Goal: Information Seeking & Learning: Learn about a topic

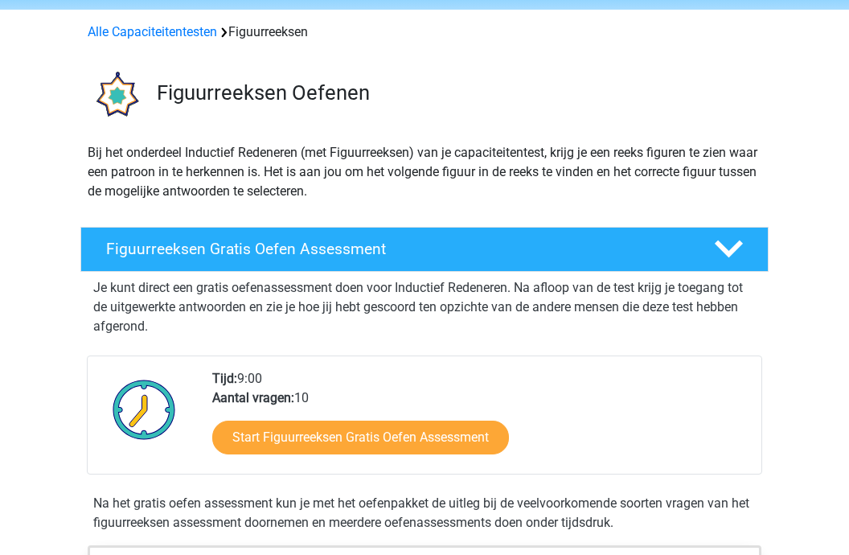
scroll to position [161, 0]
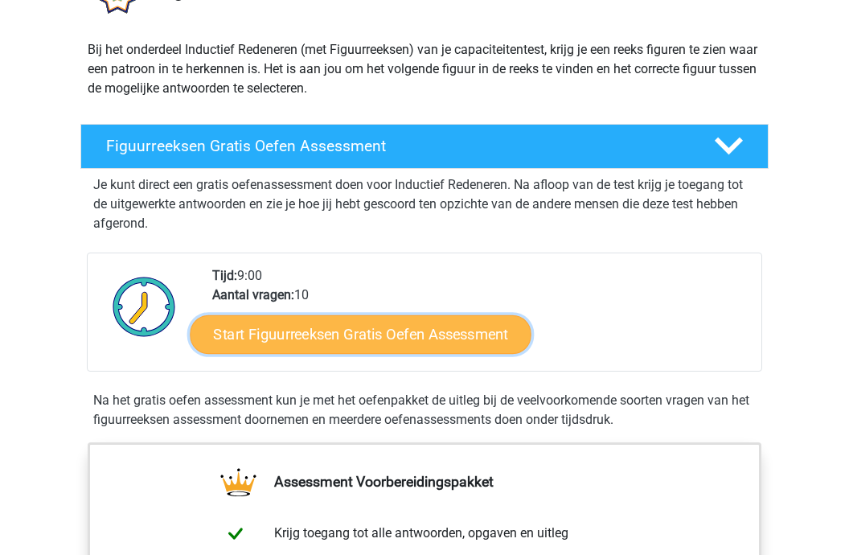
click at [283, 326] on link "Start Figuurreeksen Gratis Oefen Assessment" at bounding box center [361, 333] width 341 height 39
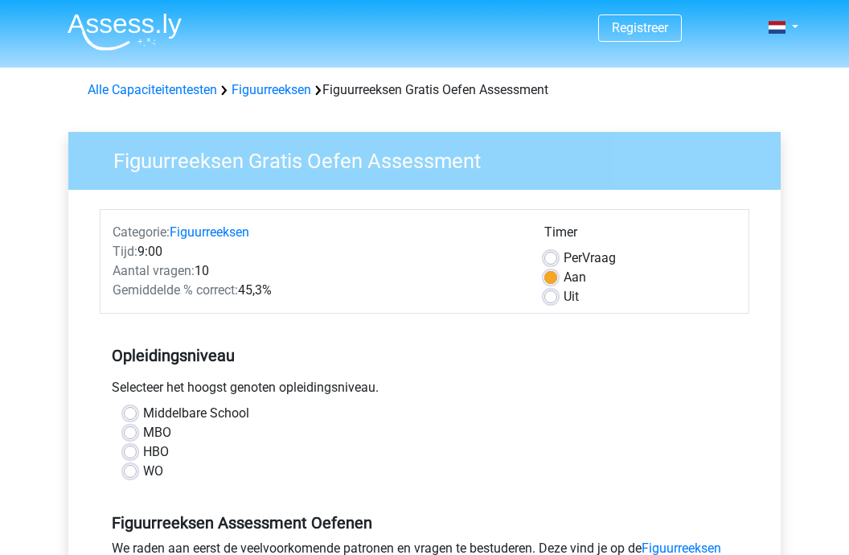
click at [143, 434] on label "MBO" at bounding box center [157, 432] width 28 height 19
click at [135, 434] on input "MBO" at bounding box center [130, 431] width 13 height 16
radio input "true"
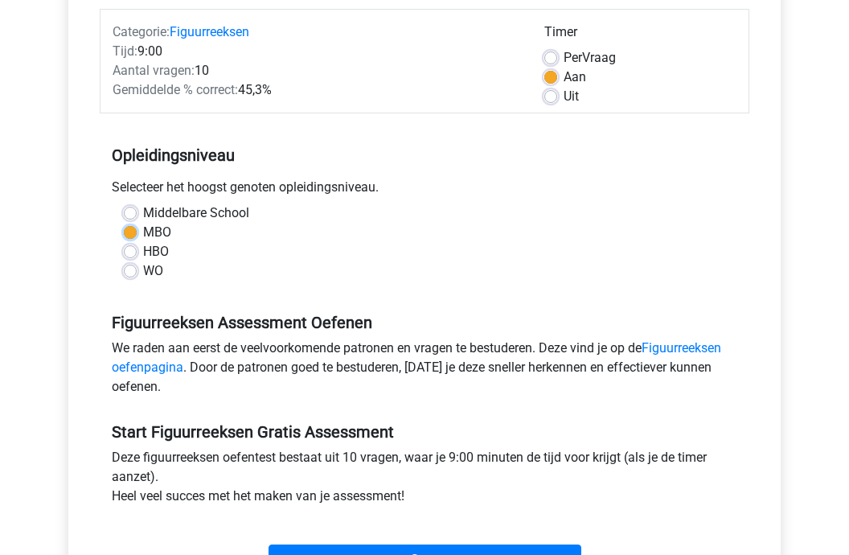
scroll to position [322, 0]
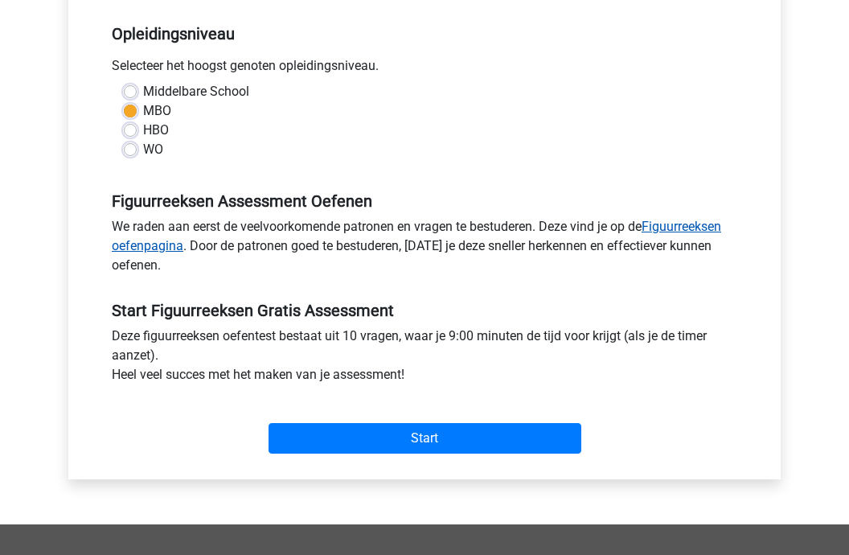
click at [160, 244] on link "Figuurreeksen oefenpagina" at bounding box center [417, 236] width 610 height 35
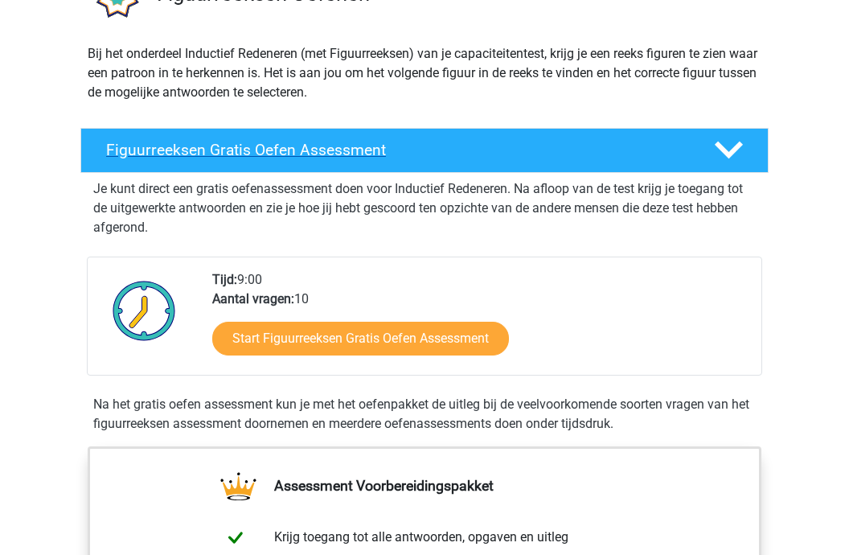
scroll to position [161, 0]
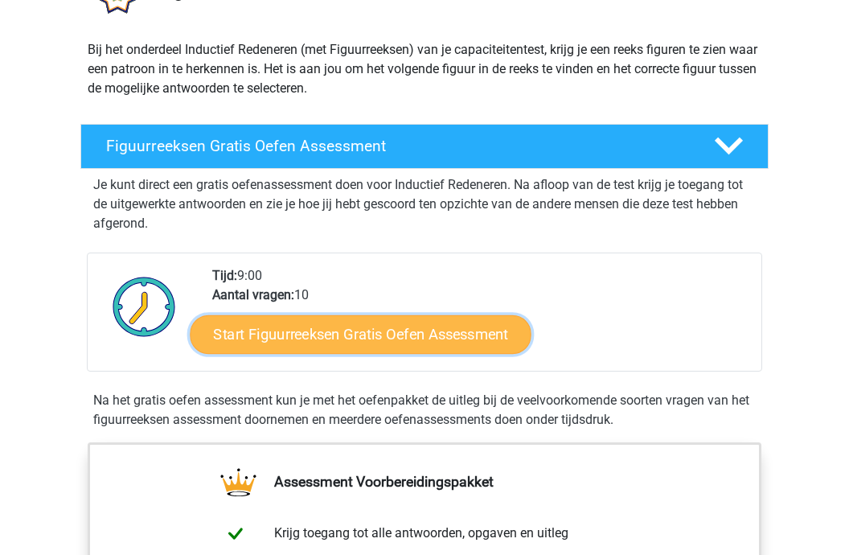
click at [282, 334] on link "Start Figuurreeksen Gratis Oefen Assessment" at bounding box center [361, 333] width 341 height 39
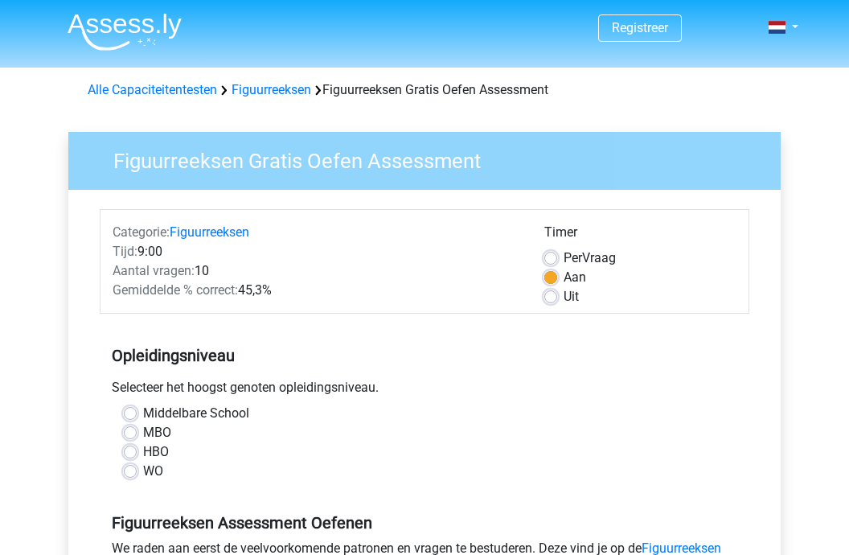
scroll to position [80, 0]
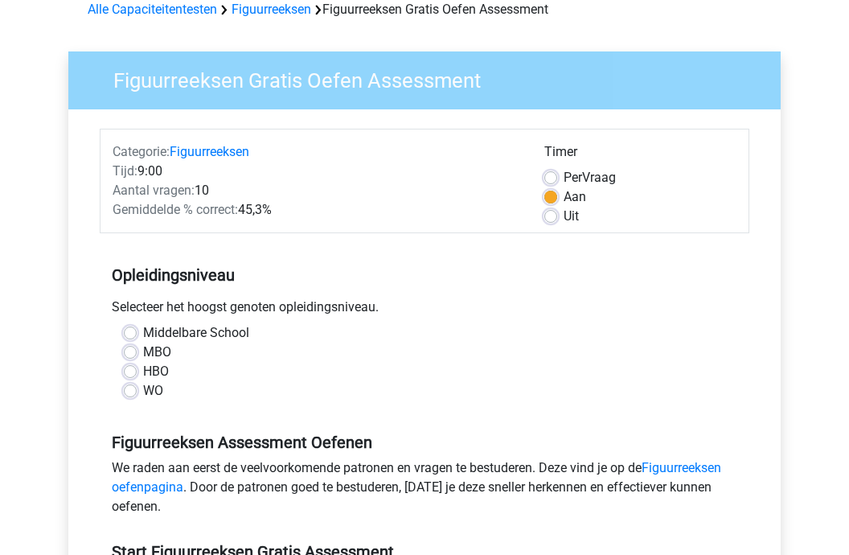
click at [143, 356] on label "MBO" at bounding box center [157, 352] width 28 height 19
click at [134, 356] on input "MBO" at bounding box center [130, 351] width 13 height 16
radio input "true"
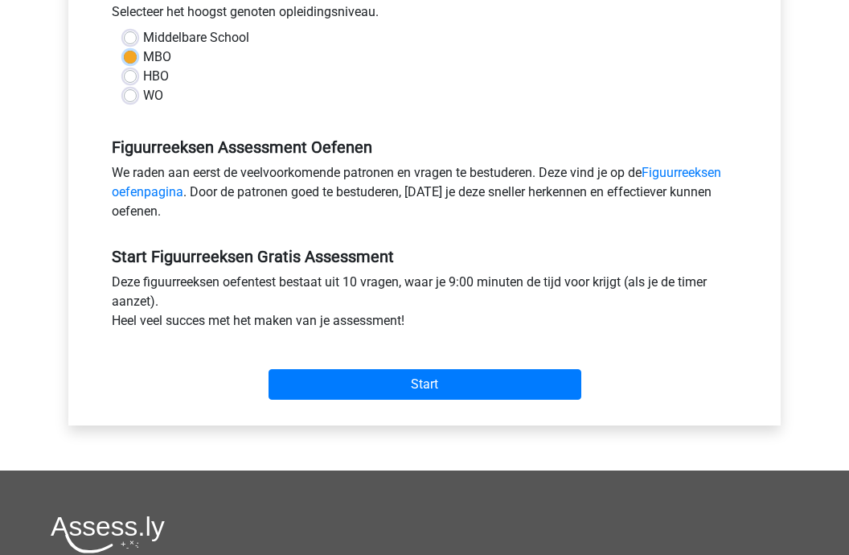
scroll to position [482, 0]
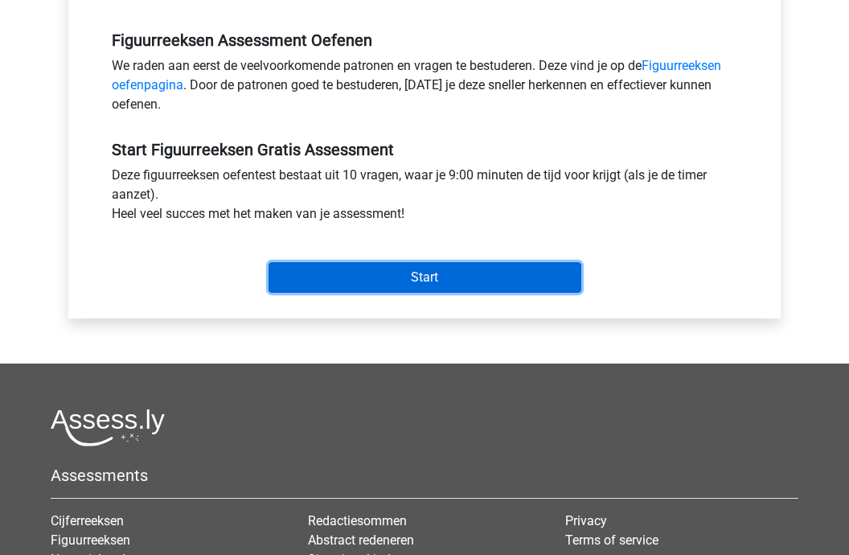
click at [421, 277] on input "Start" at bounding box center [425, 277] width 313 height 31
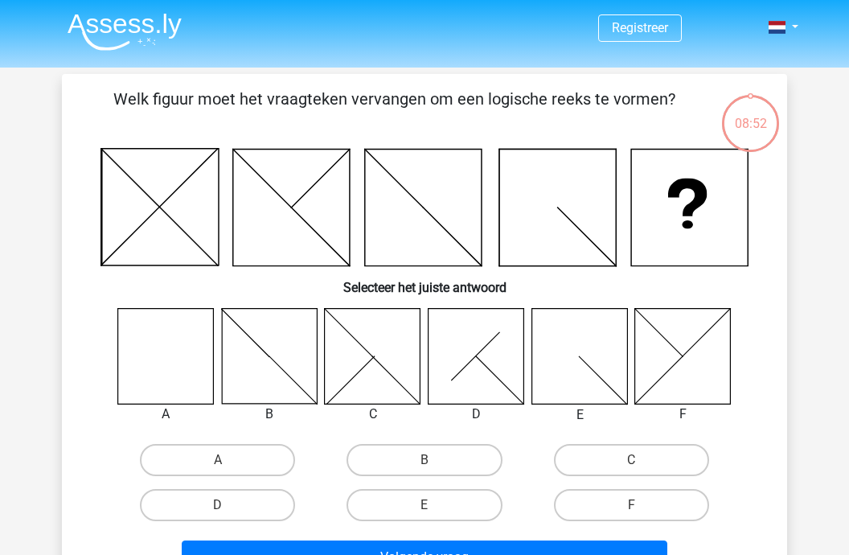
click at [166, 356] on icon at bounding box center [166, 356] width 96 height 96
click at [253, 454] on label "A" at bounding box center [217, 460] width 155 height 32
click at [228, 460] on input "A" at bounding box center [223, 465] width 10 height 10
radio input "true"
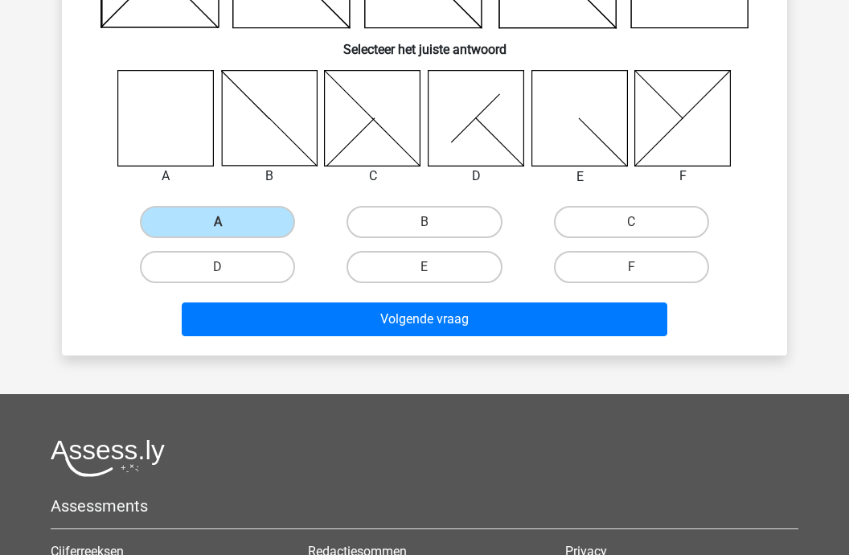
scroll to position [241, 0]
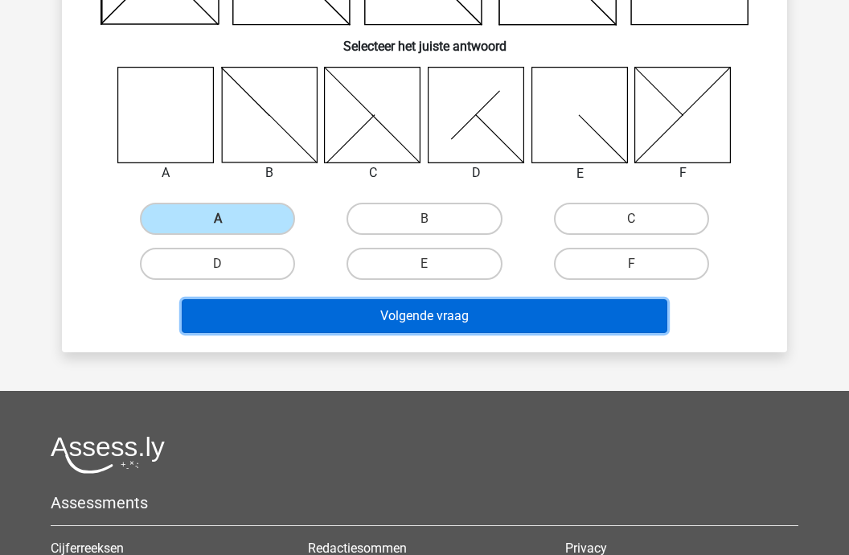
click at [399, 314] on button "Volgende vraag" at bounding box center [425, 316] width 486 height 34
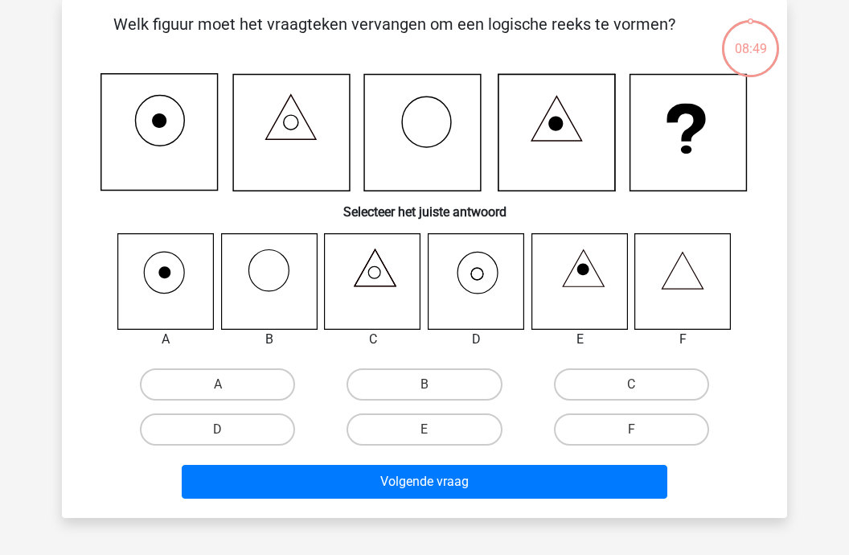
scroll to position [74, 0]
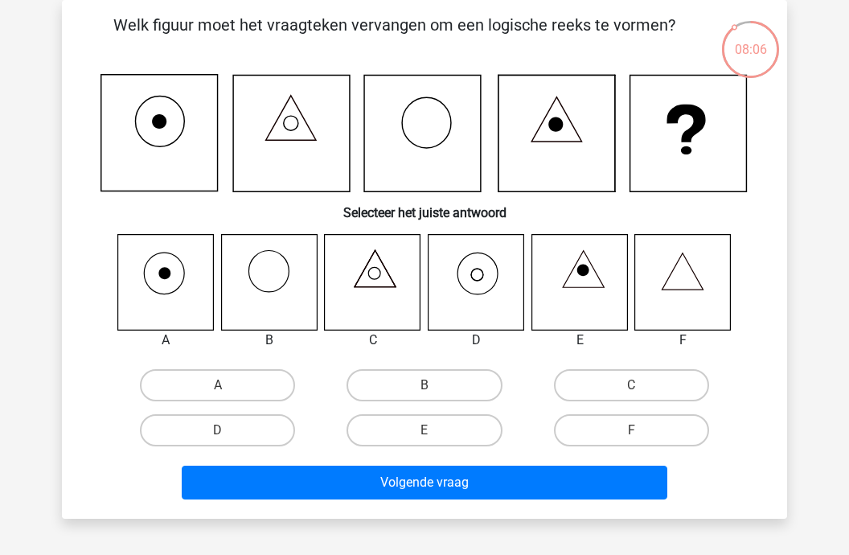
click at [485, 281] on icon at bounding box center [477, 282] width 96 height 96
click at [259, 432] on label "D" at bounding box center [217, 430] width 155 height 32
click at [228, 432] on input "D" at bounding box center [223, 435] width 10 height 10
radio input "true"
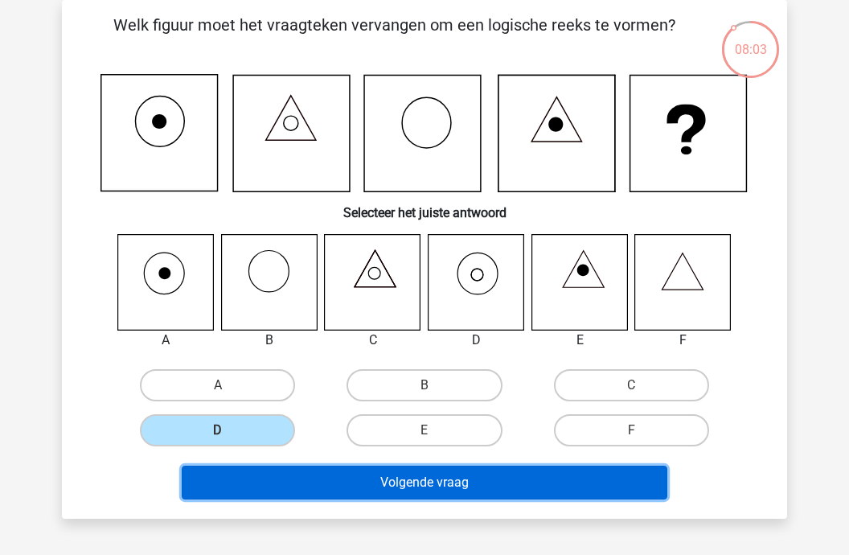
click at [408, 480] on button "Volgende vraag" at bounding box center [425, 483] width 486 height 34
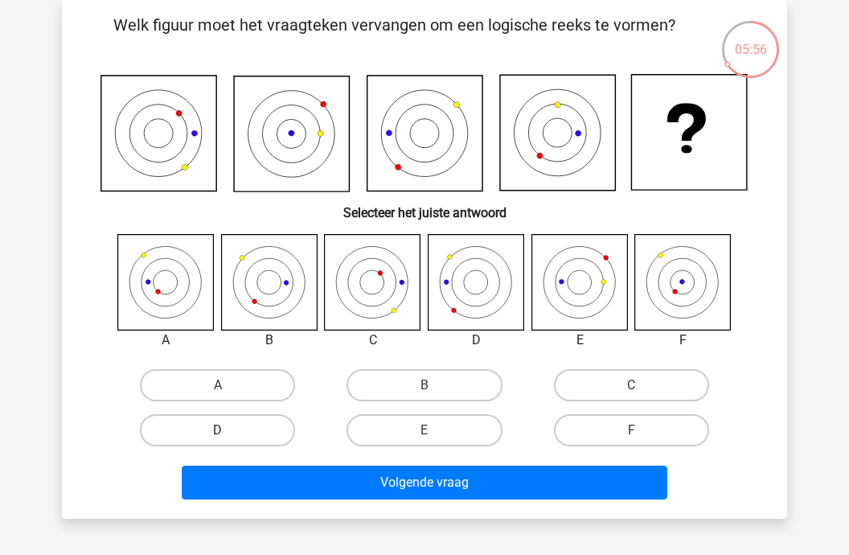
click at [264, 423] on label "D" at bounding box center [217, 430] width 155 height 32
click at [228, 430] on input "D" at bounding box center [223, 435] width 10 height 10
radio input "true"
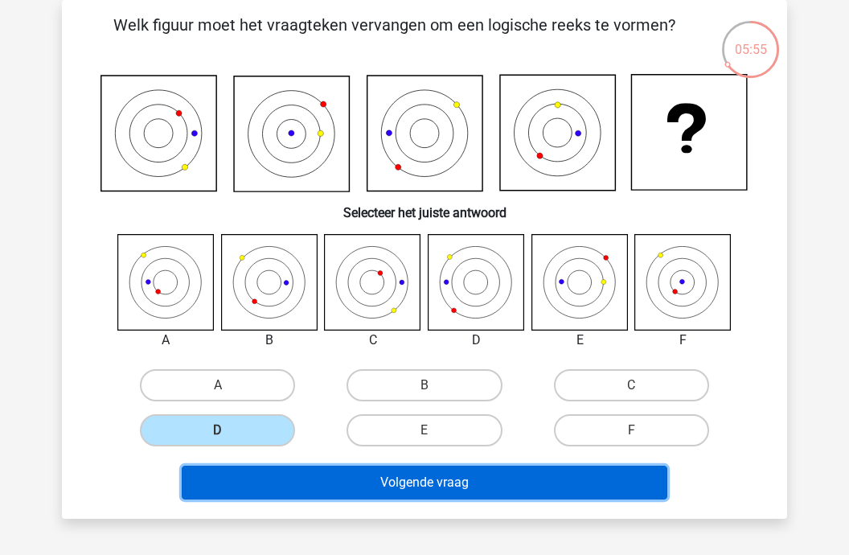
click at [379, 478] on button "Volgende vraag" at bounding box center [425, 483] width 486 height 34
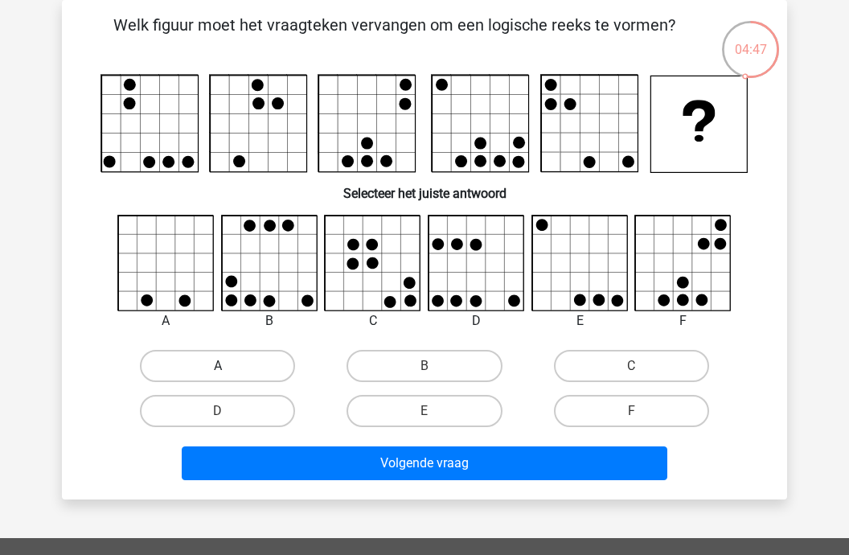
click at [218, 360] on label "A" at bounding box center [217, 366] width 155 height 32
click at [218, 366] on input "A" at bounding box center [223, 371] width 10 height 10
radio input "true"
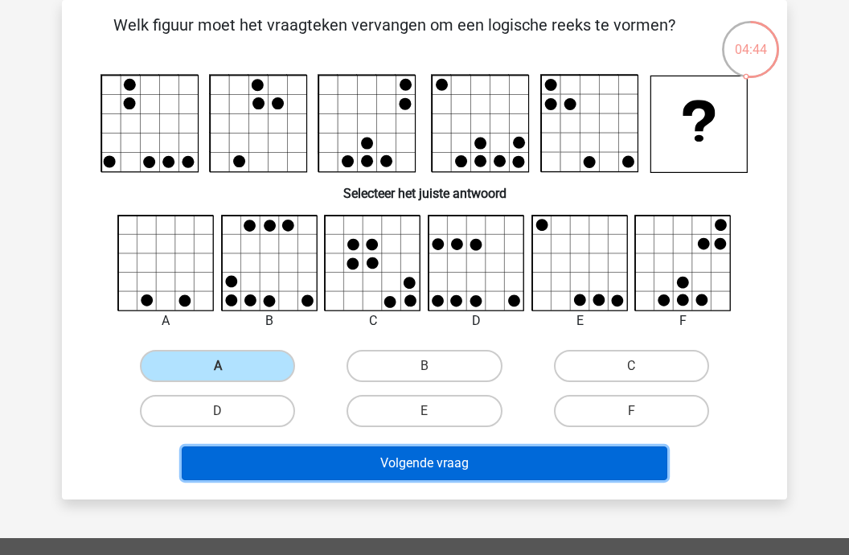
click at [384, 454] on button "Volgende vraag" at bounding box center [425, 463] width 486 height 34
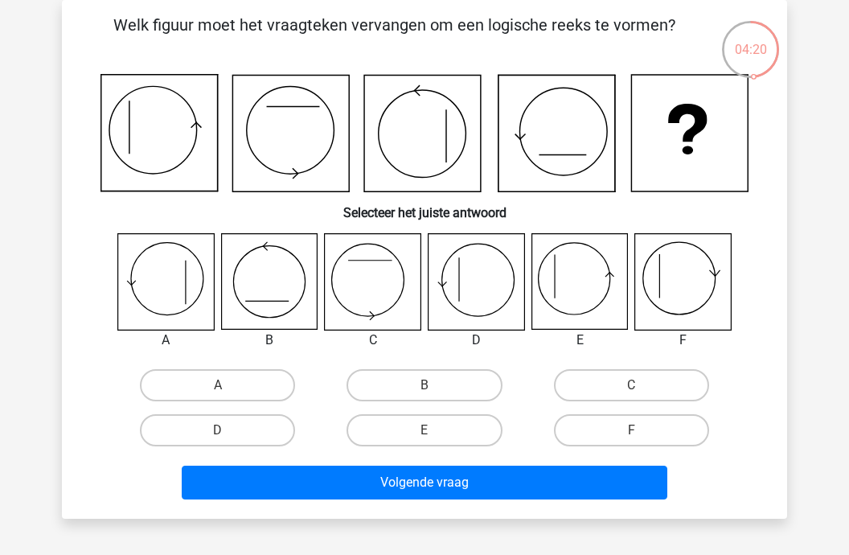
click at [374, 301] on icon at bounding box center [373, 282] width 96 height 96
click at [614, 384] on label "C" at bounding box center [631, 385] width 155 height 32
click at [631, 385] on input "C" at bounding box center [636, 390] width 10 height 10
radio input "true"
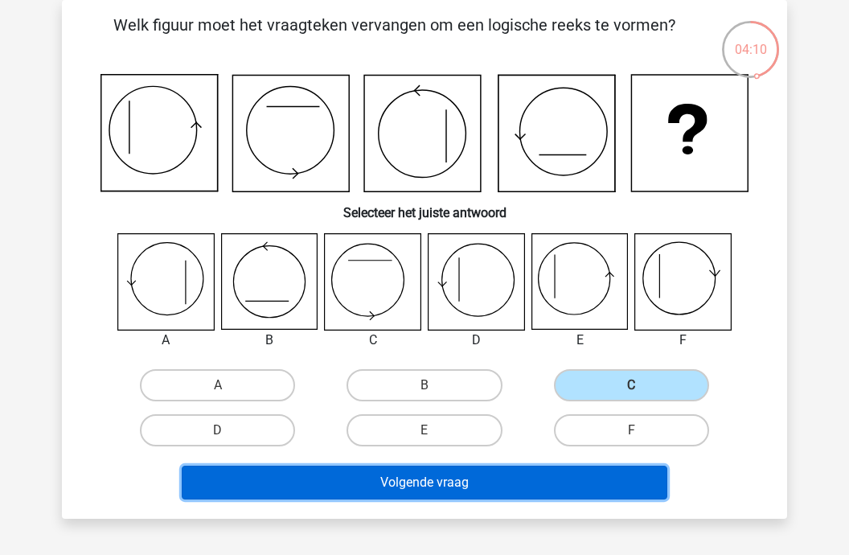
click at [525, 472] on button "Volgende vraag" at bounding box center [425, 483] width 486 height 34
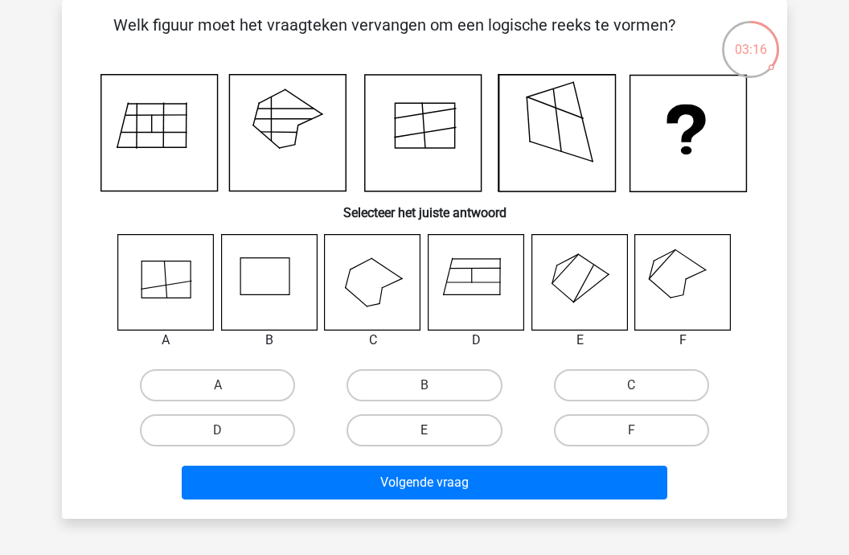
click at [476, 431] on label "E" at bounding box center [424, 430] width 155 height 32
click at [435, 431] on input "E" at bounding box center [430, 435] width 10 height 10
radio input "true"
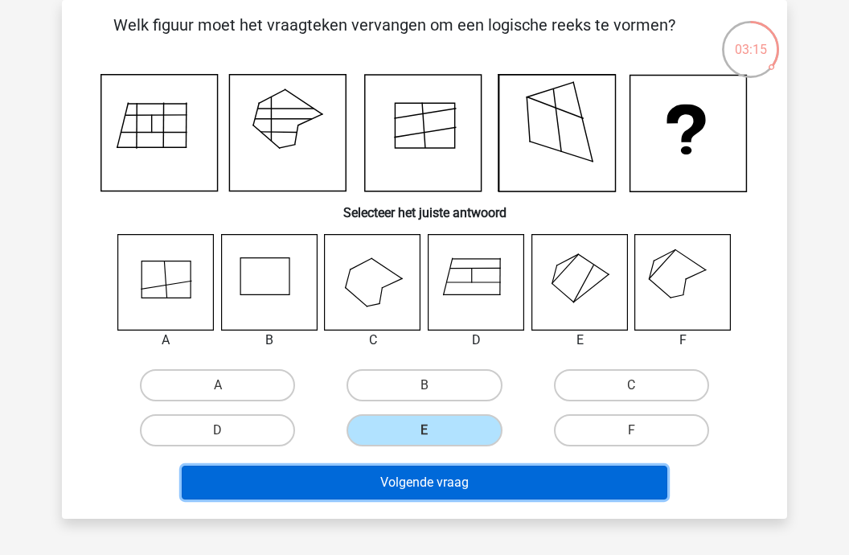
click at [455, 482] on button "Volgende vraag" at bounding box center [425, 483] width 486 height 34
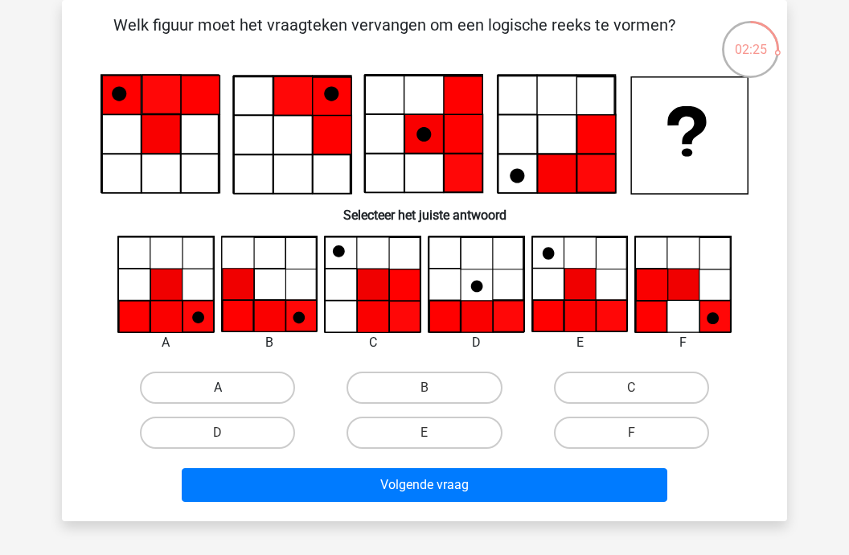
click at [196, 383] on label "A" at bounding box center [217, 388] width 155 height 32
click at [218, 388] on input "A" at bounding box center [223, 393] width 10 height 10
radio input "true"
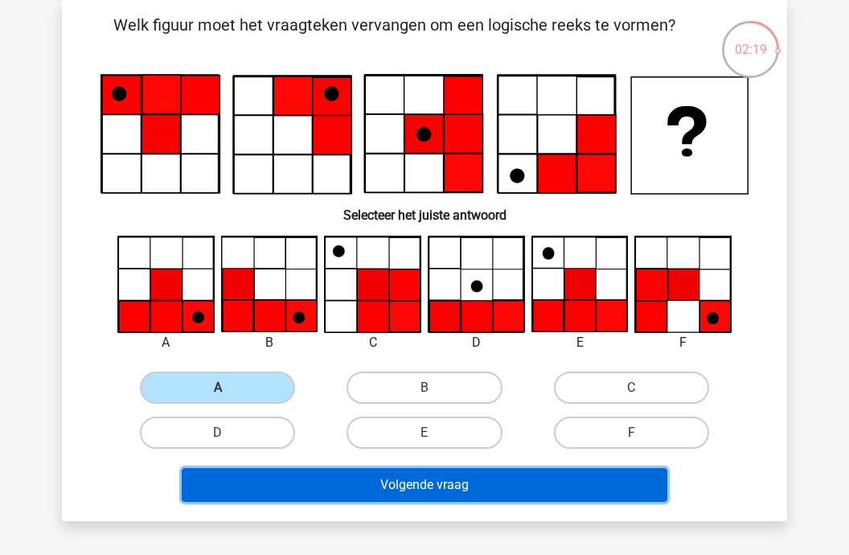
click at [414, 482] on button "Volgende vraag" at bounding box center [425, 485] width 486 height 34
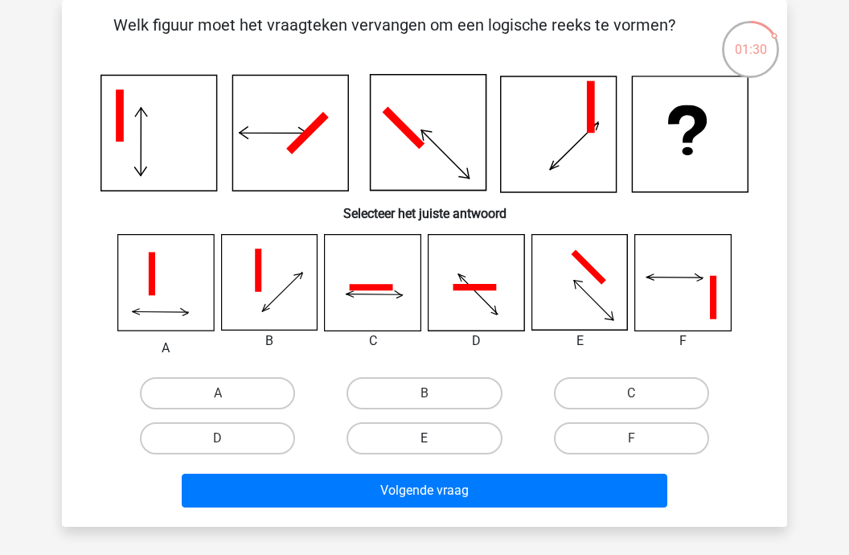
click at [437, 436] on label "E" at bounding box center [424, 438] width 155 height 32
click at [435, 438] on input "E" at bounding box center [430, 443] width 10 height 10
radio input "true"
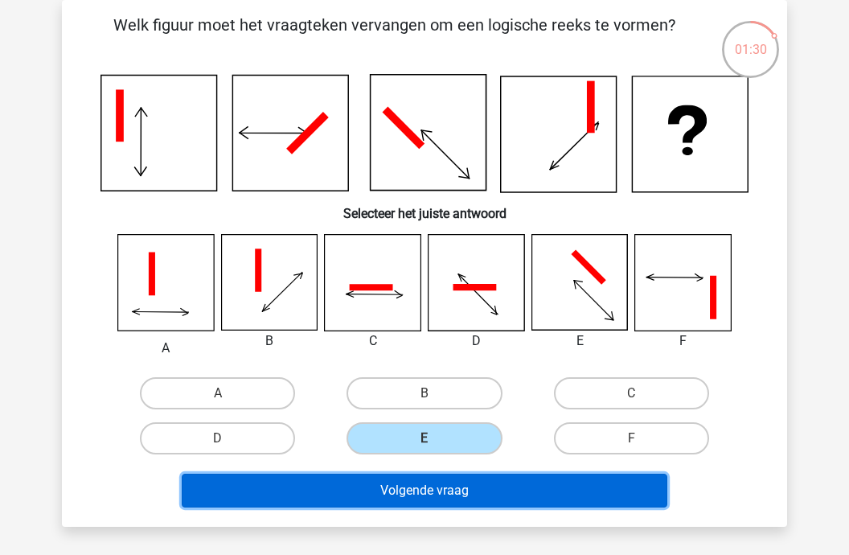
click at [441, 488] on button "Volgende vraag" at bounding box center [425, 491] width 486 height 34
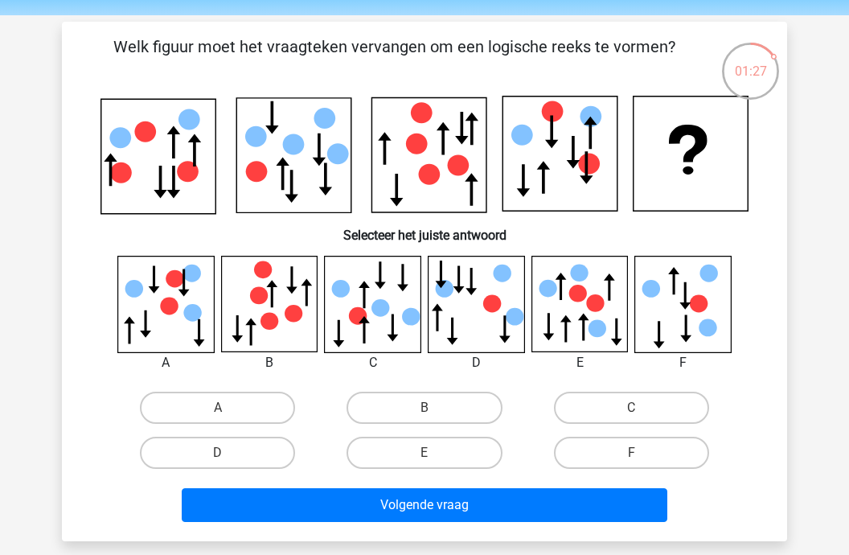
scroll to position [80, 0]
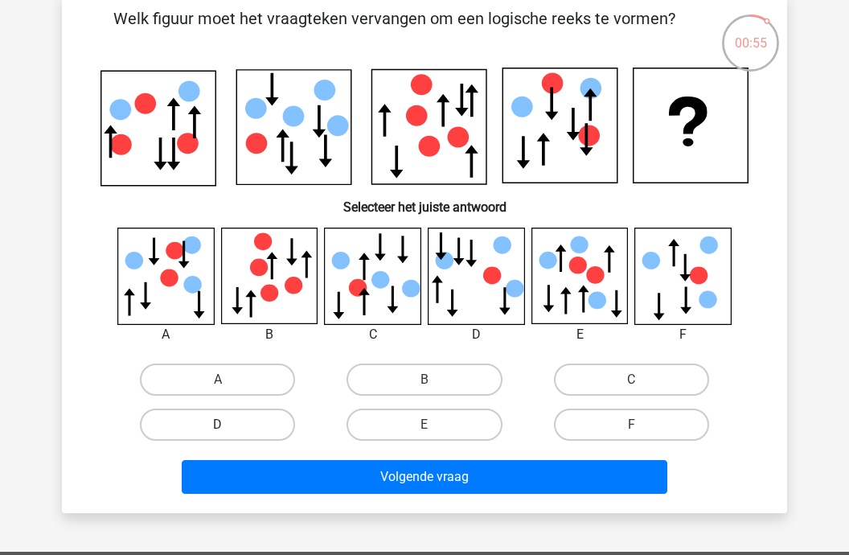
click at [268, 423] on label "D" at bounding box center [217, 424] width 155 height 32
click at [228, 425] on input "D" at bounding box center [223, 430] width 10 height 10
radio input "true"
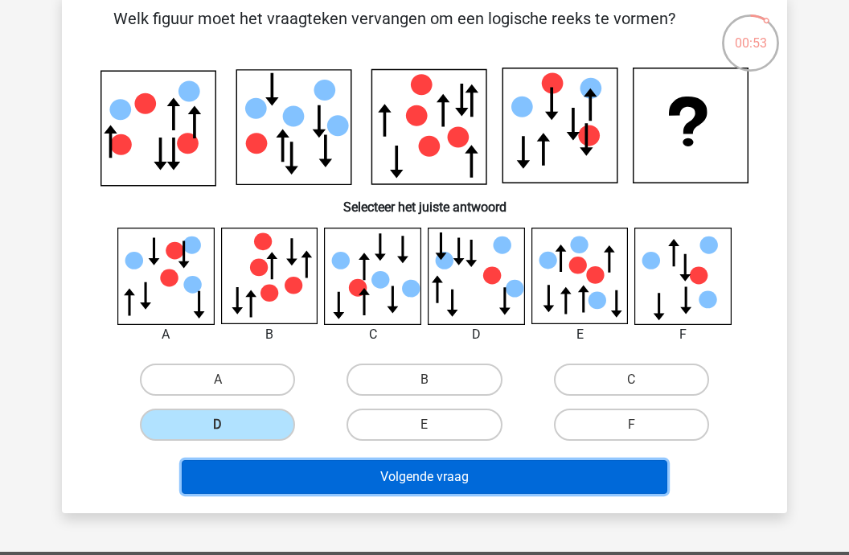
click at [379, 474] on button "Volgende vraag" at bounding box center [425, 477] width 486 height 34
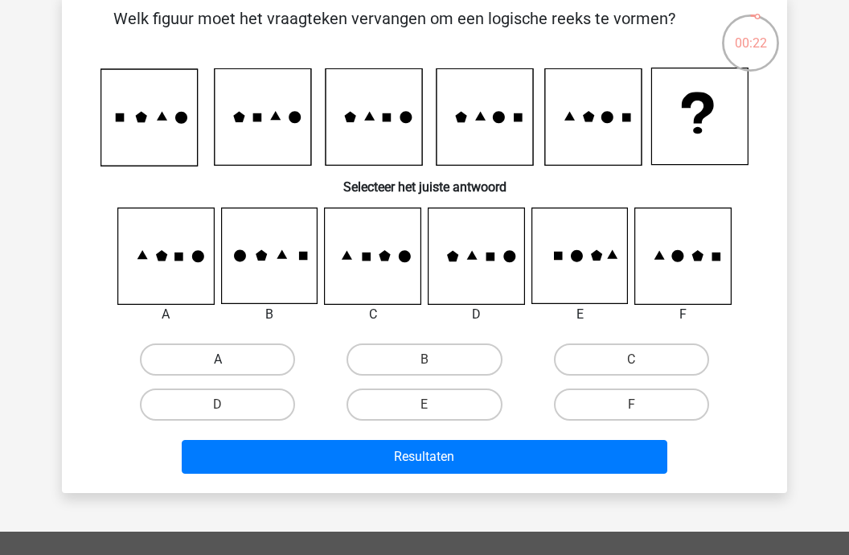
click at [203, 359] on label "A" at bounding box center [217, 359] width 155 height 32
click at [218, 359] on input "A" at bounding box center [223, 364] width 10 height 10
radio input "true"
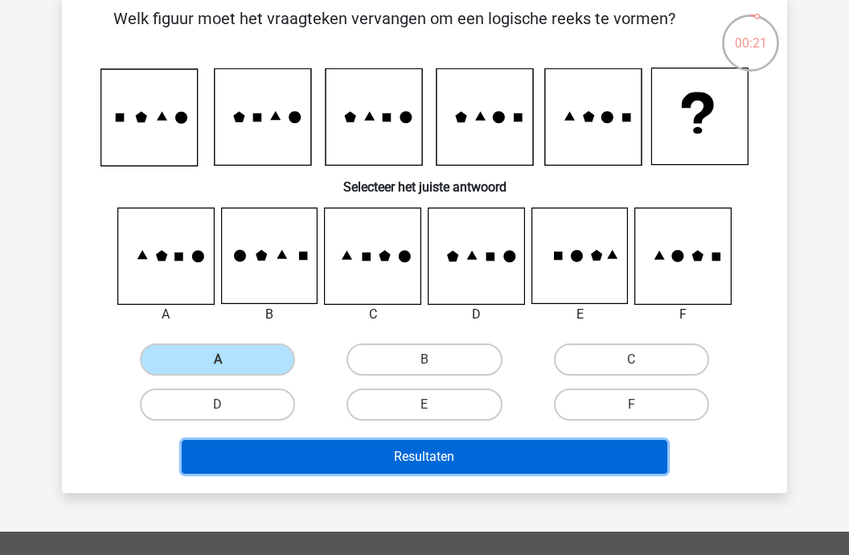
click at [322, 450] on button "Resultaten" at bounding box center [425, 457] width 486 height 34
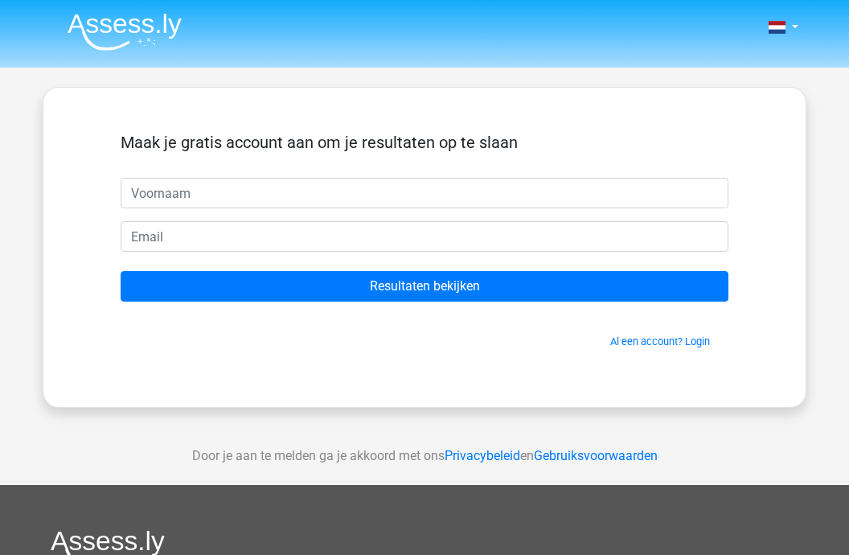
drag, startPoint x: 160, startPoint y: 187, endPoint x: 162, endPoint y: 202, distance: 14.7
click at [160, 188] on input "text" at bounding box center [425, 193] width 608 height 31
type input "Wendy"
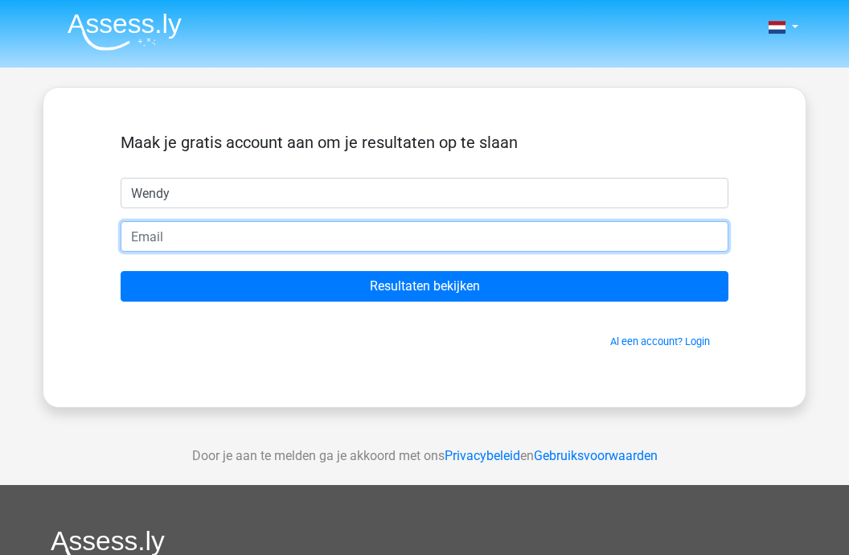
click at [227, 237] on input "email" at bounding box center [425, 236] width 608 height 31
type input "[EMAIL_ADDRESS][DOMAIN_NAME]"
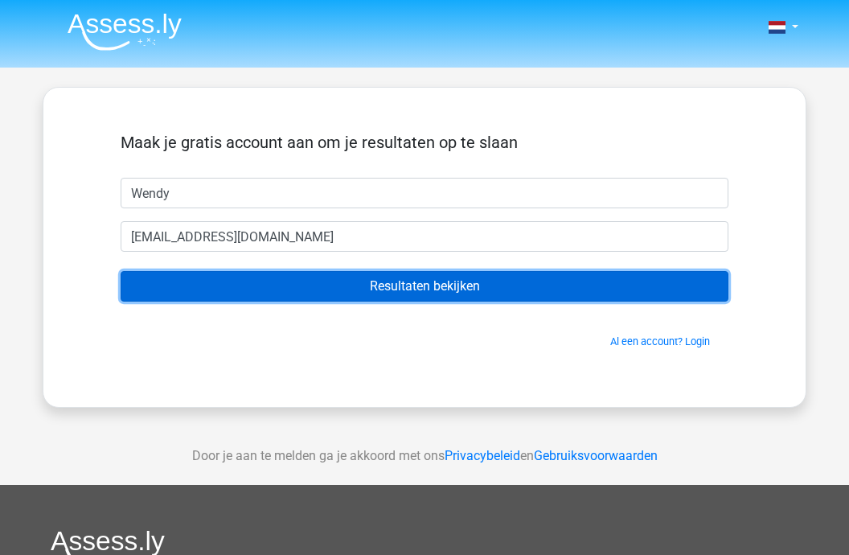
click at [352, 282] on input "Resultaten bekijken" at bounding box center [425, 286] width 608 height 31
click at [402, 284] on input "Resultaten bekijken" at bounding box center [425, 286] width 608 height 31
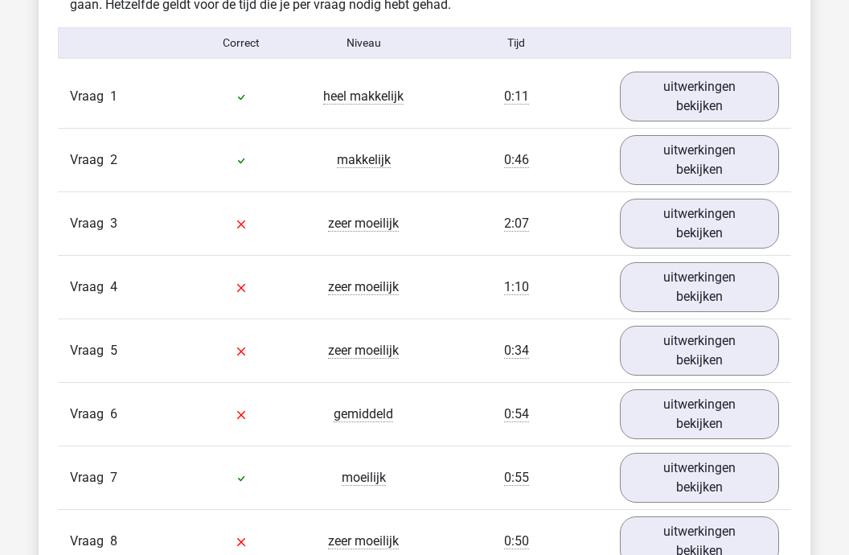
scroll to position [1287, 0]
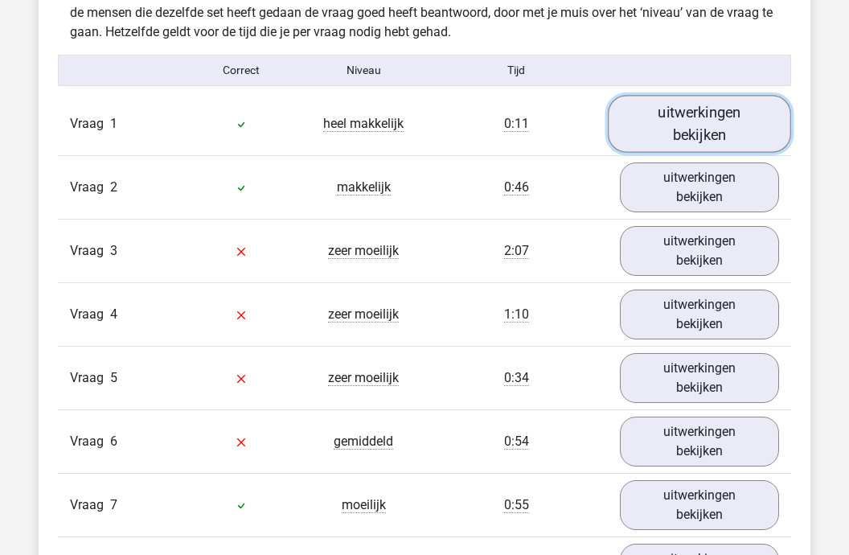
click at [668, 136] on link "uitwerkingen bekijken" at bounding box center [699, 124] width 183 height 57
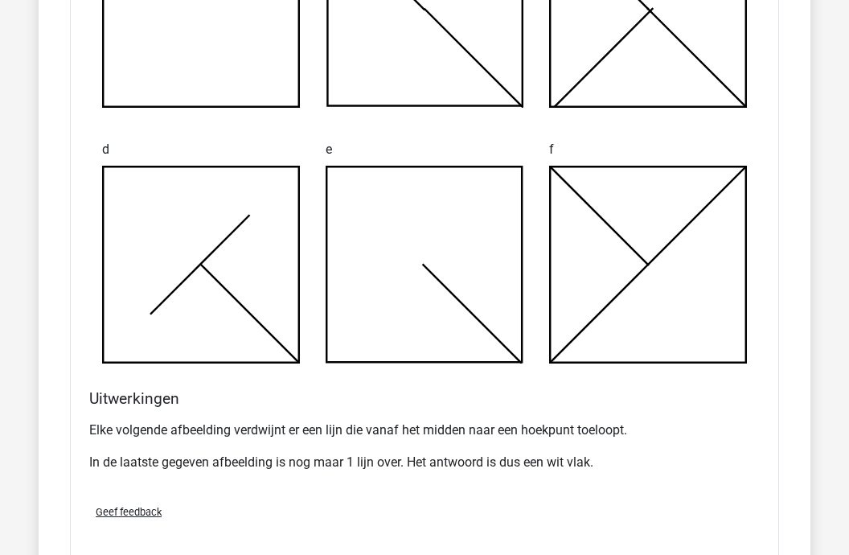
scroll to position [1930, 0]
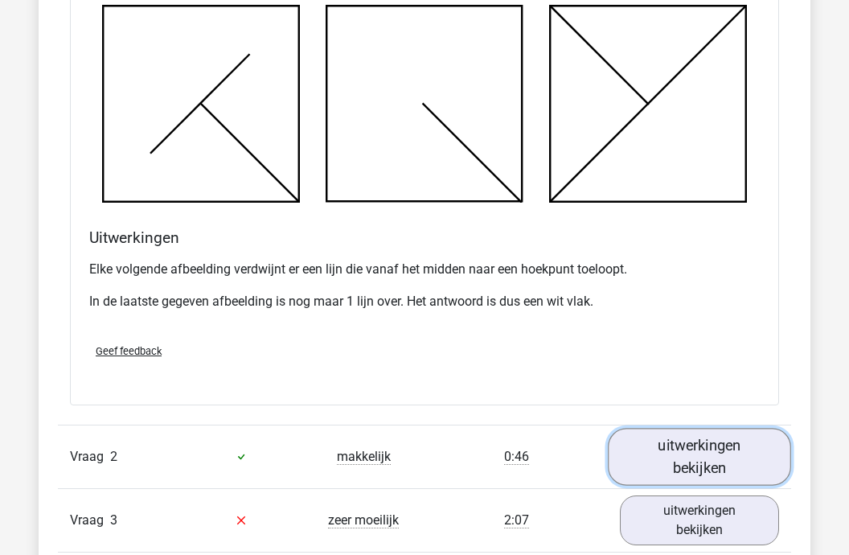
click at [717, 451] on link "uitwerkingen bekijken" at bounding box center [699, 456] width 183 height 57
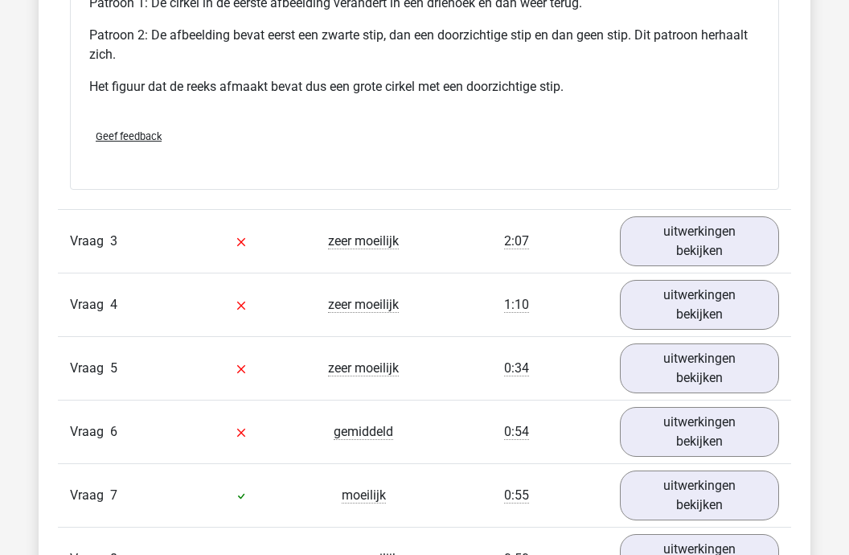
scroll to position [3216, 0]
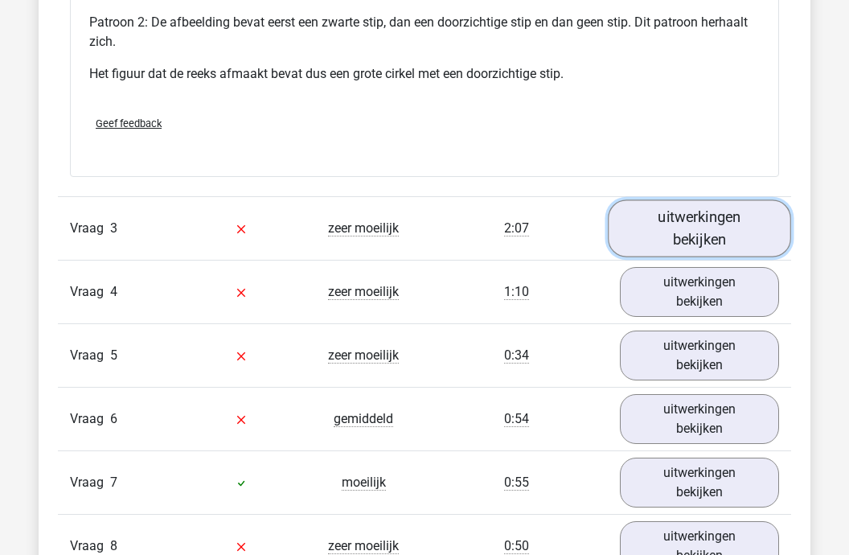
click at [689, 224] on link "uitwerkingen bekijken" at bounding box center [699, 228] width 183 height 57
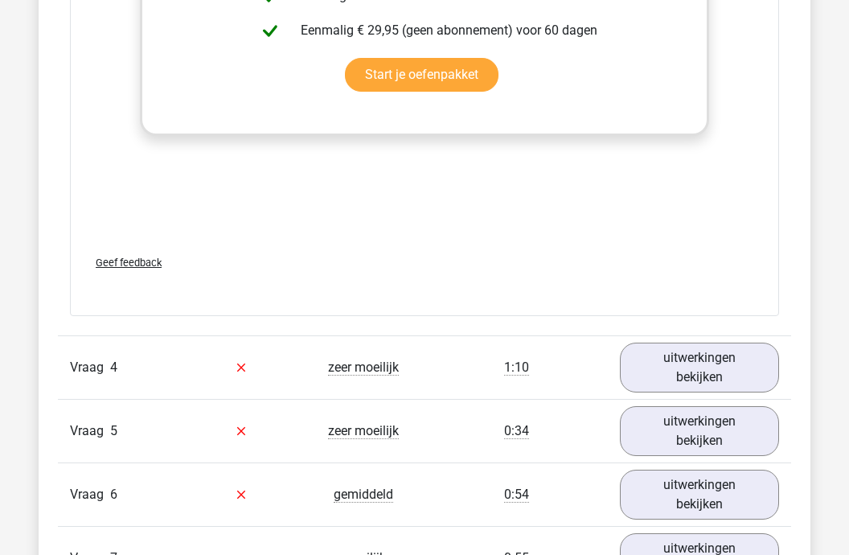
scroll to position [4503, 0]
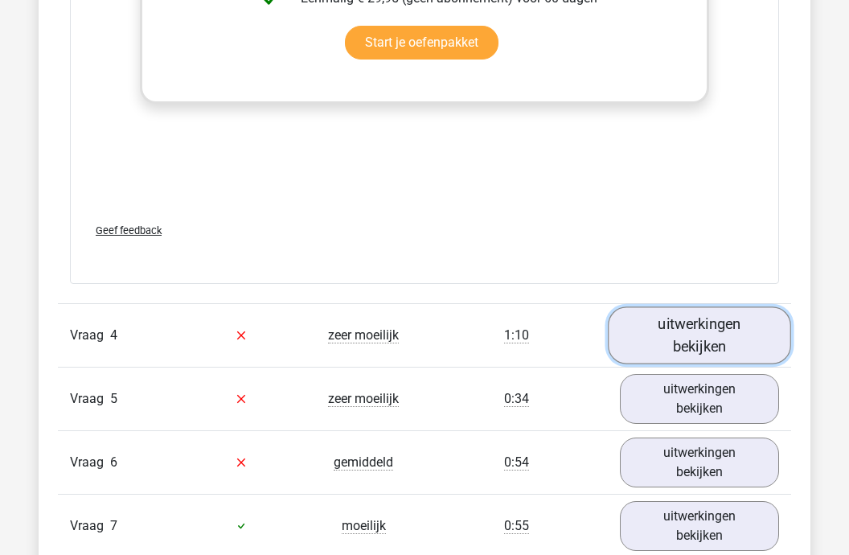
click at [708, 340] on link "uitwerkingen bekijken" at bounding box center [699, 334] width 183 height 57
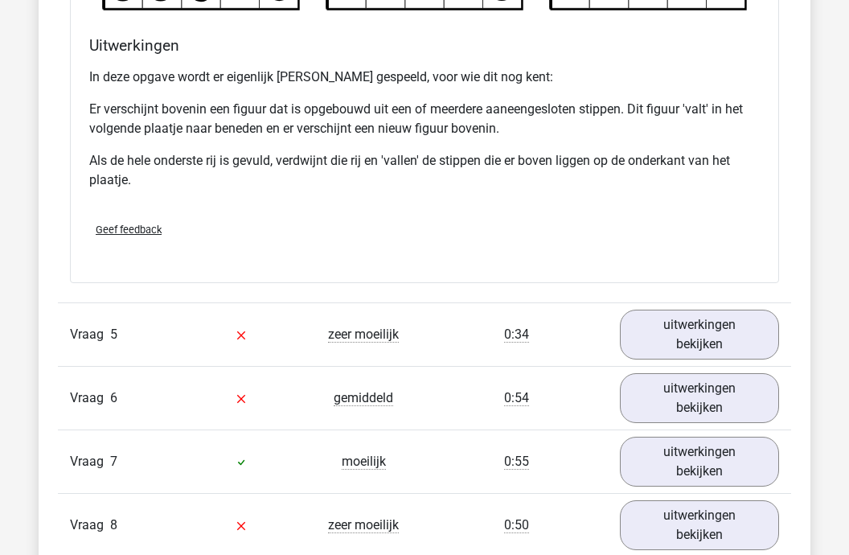
scroll to position [5548, 0]
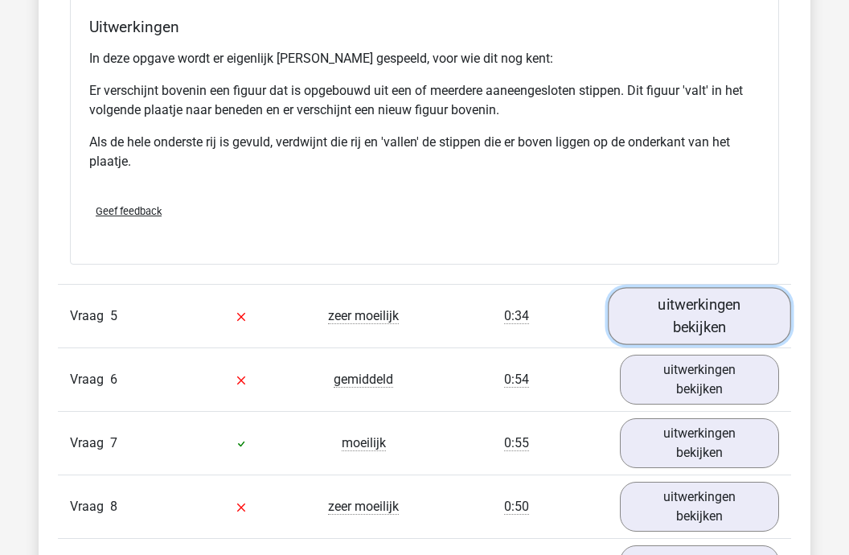
click at [670, 318] on link "uitwerkingen bekijken" at bounding box center [699, 315] width 183 height 57
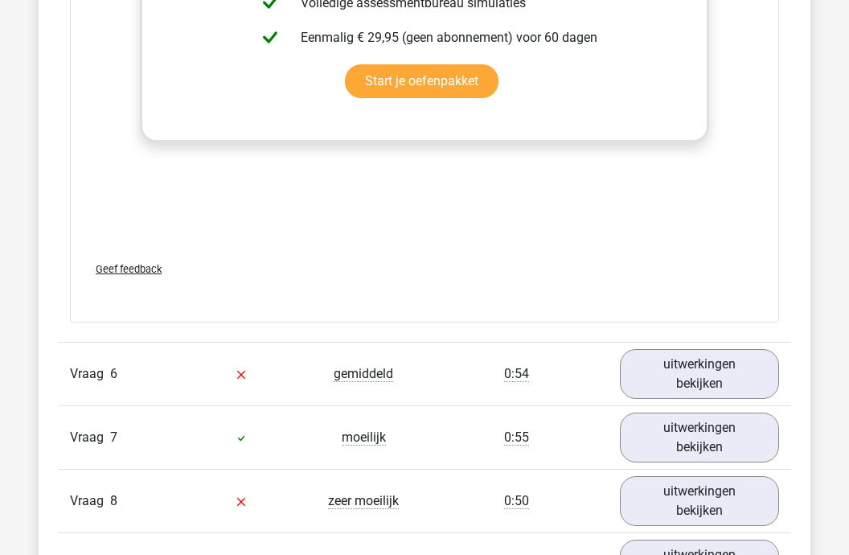
scroll to position [7076, 0]
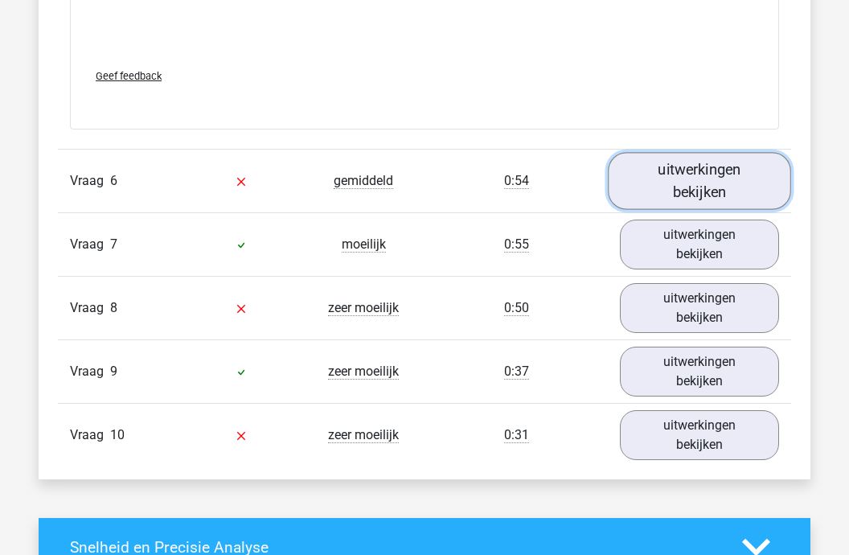
click at [698, 170] on link "uitwerkingen bekijken" at bounding box center [699, 181] width 183 height 57
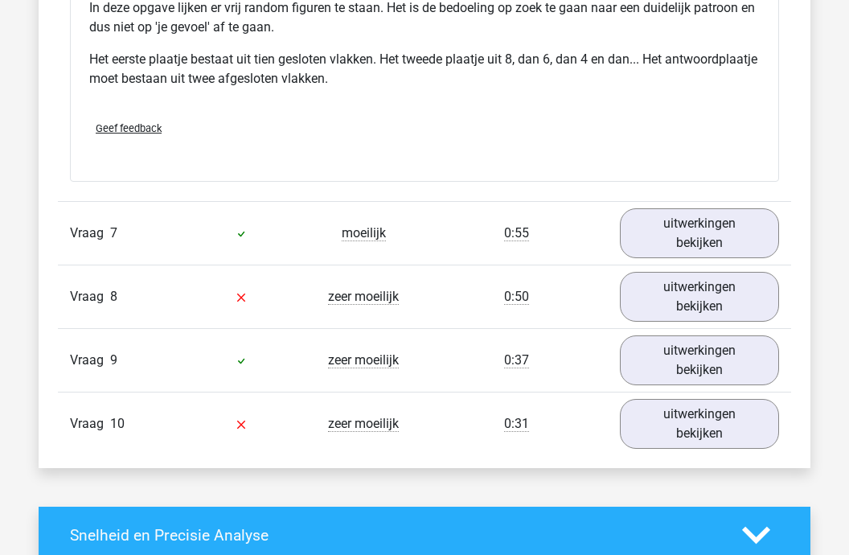
scroll to position [8041, 0]
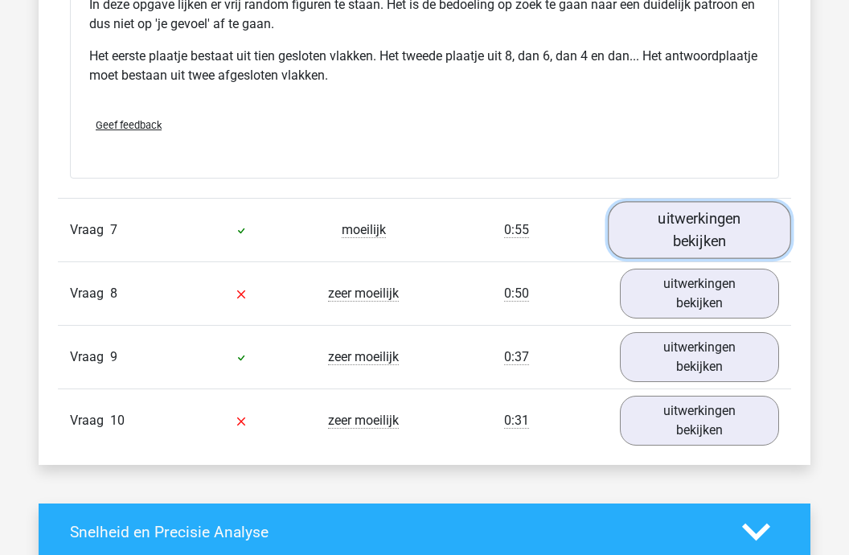
click at [683, 212] on link "uitwerkingen bekijken" at bounding box center [699, 229] width 183 height 57
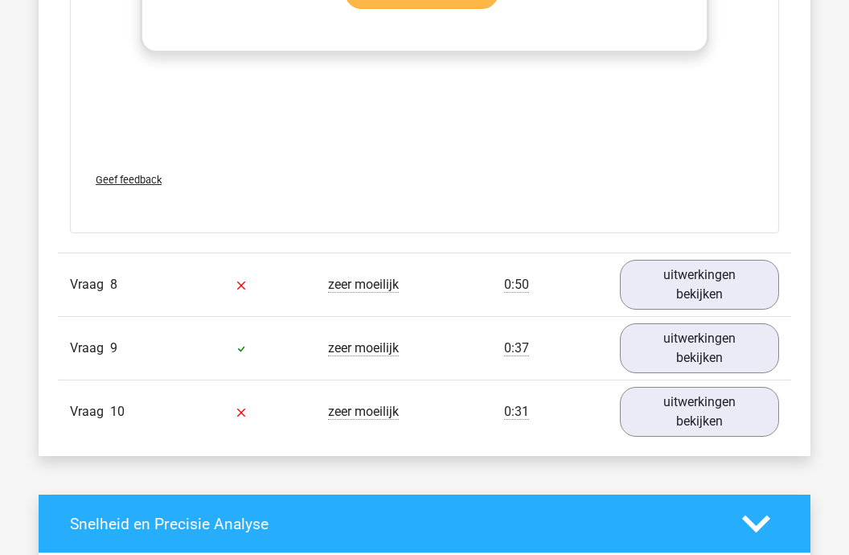
scroll to position [9408, 0]
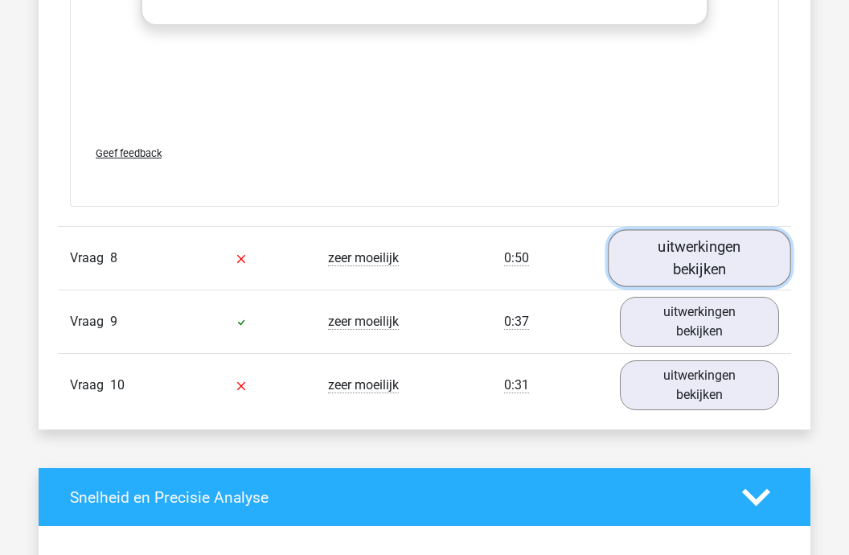
click at [703, 244] on link "uitwerkingen bekijken" at bounding box center [699, 257] width 183 height 57
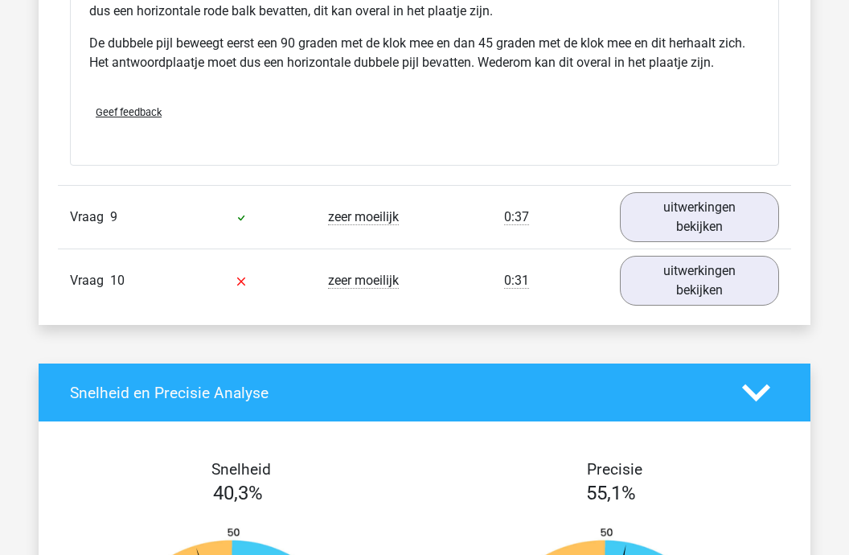
scroll to position [10534, 0]
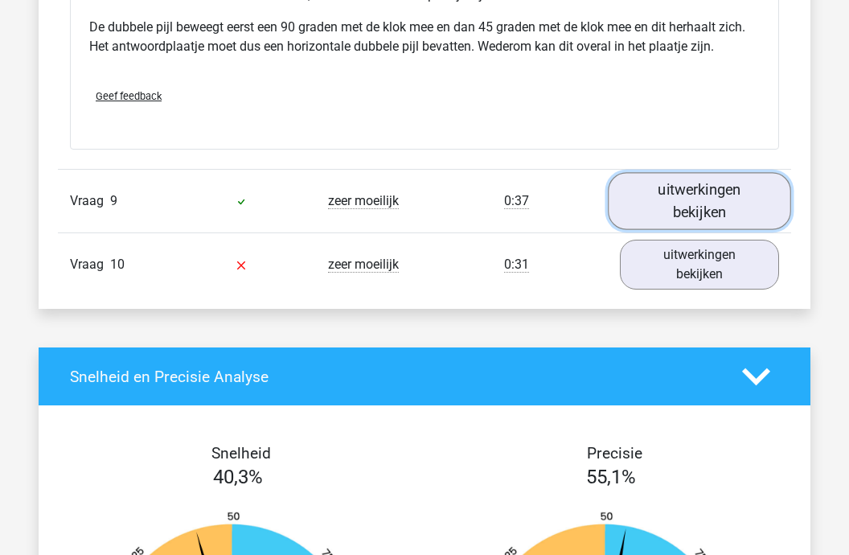
click at [733, 184] on link "uitwerkingen bekijken" at bounding box center [699, 201] width 183 height 57
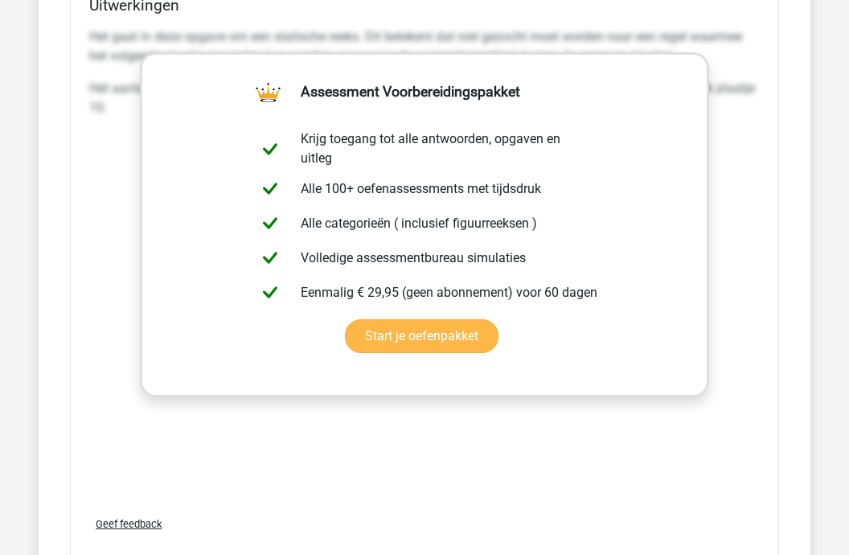
scroll to position [11660, 0]
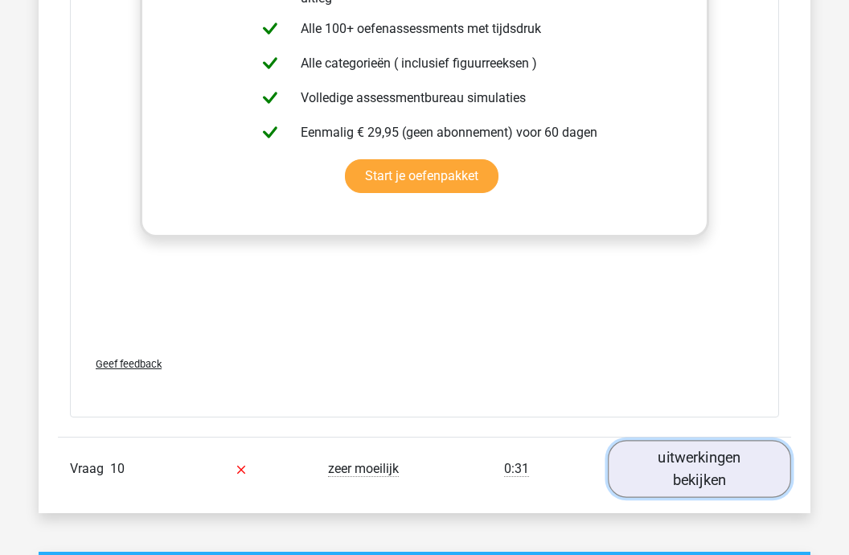
click at [691, 454] on link "uitwerkingen bekijken" at bounding box center [699, 469] width 183 height 57
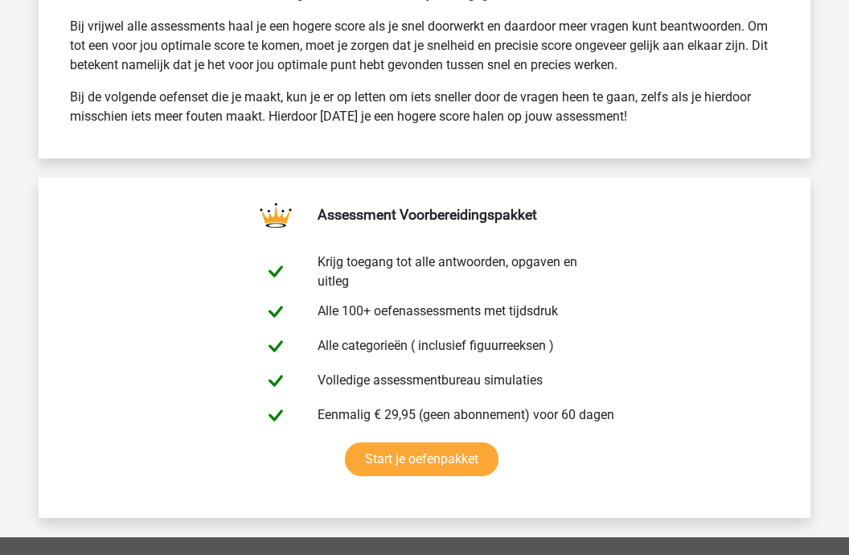
scroll to position [14200, 0]
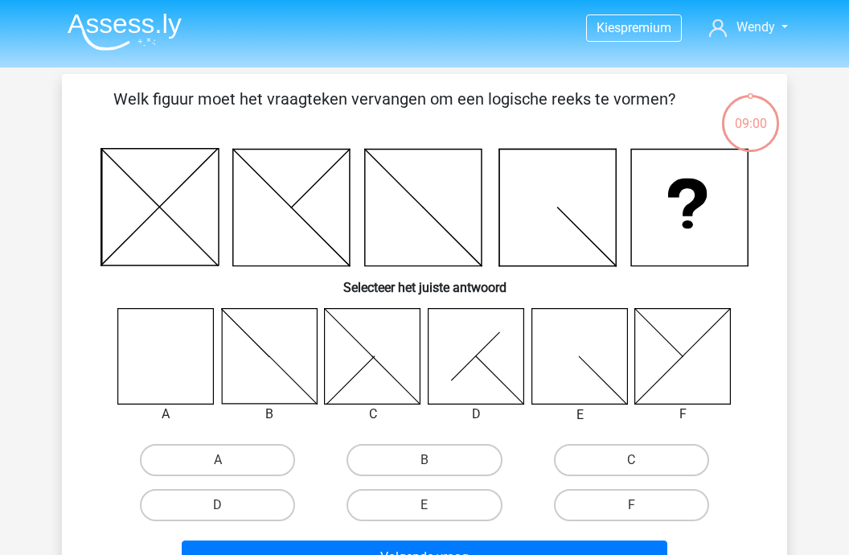
scroll to position [80, 0]
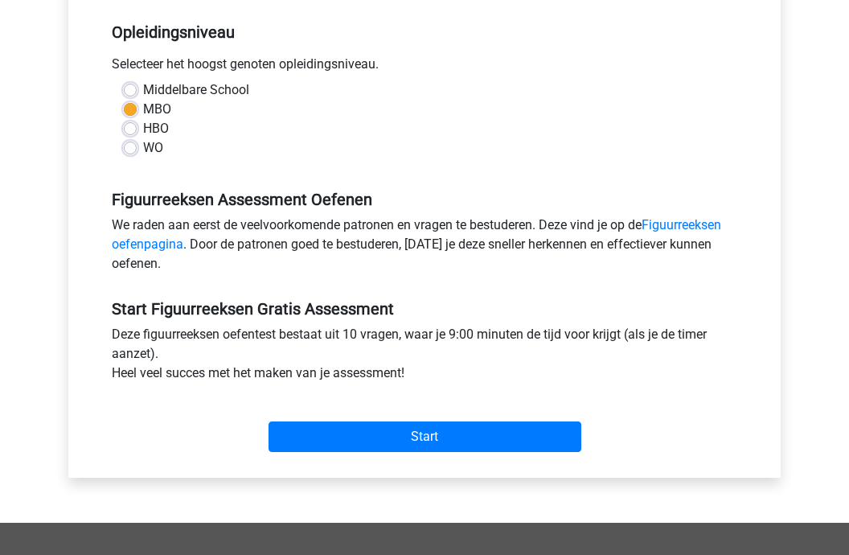
scroll to position [241, 0]
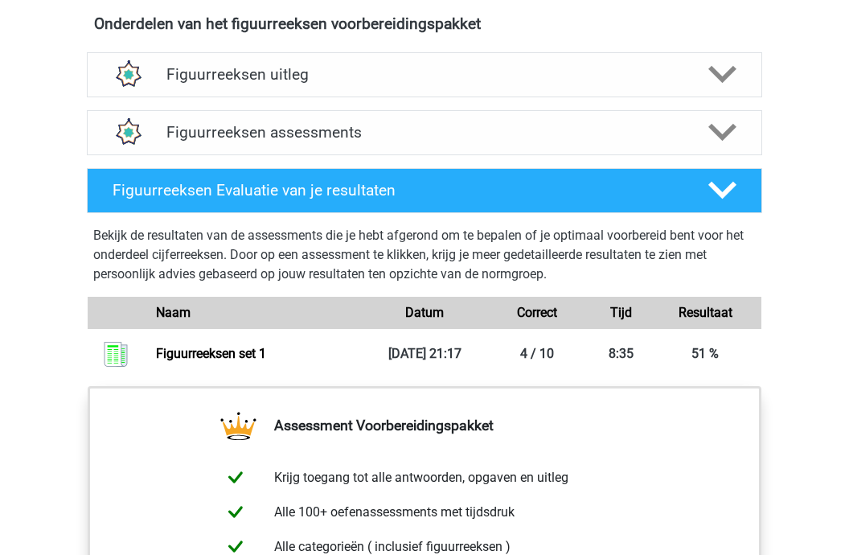
scroll to position [965, 0]
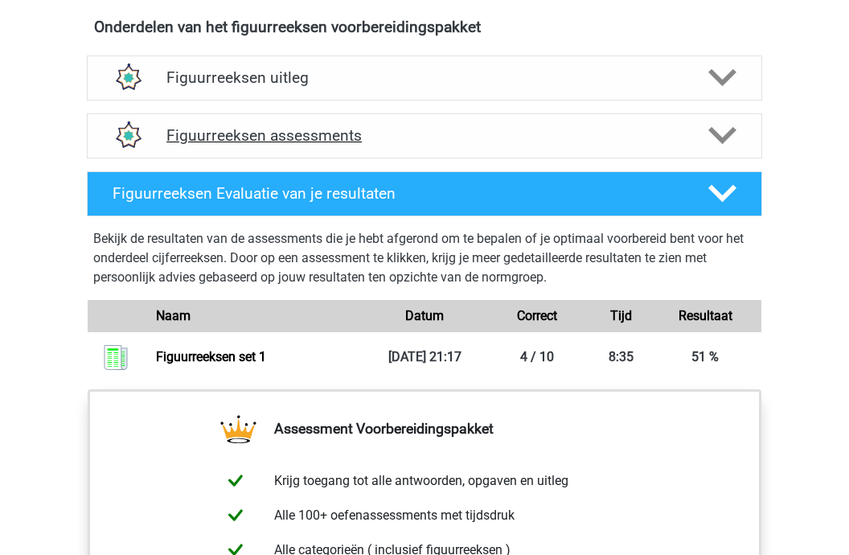
click at [293, 128] on h4 "Figuurreeksen assessments" at bounding box center [424, 135] width 516 height 18
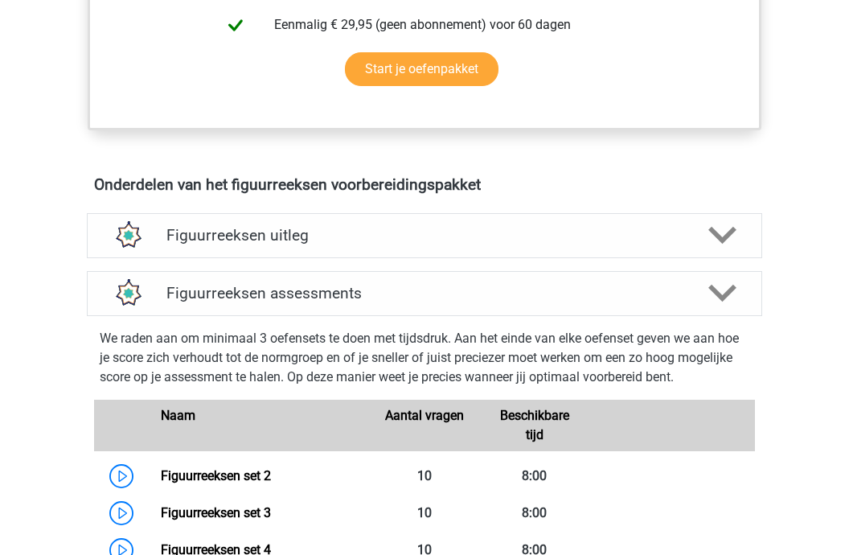
scroll to position [804, 0]
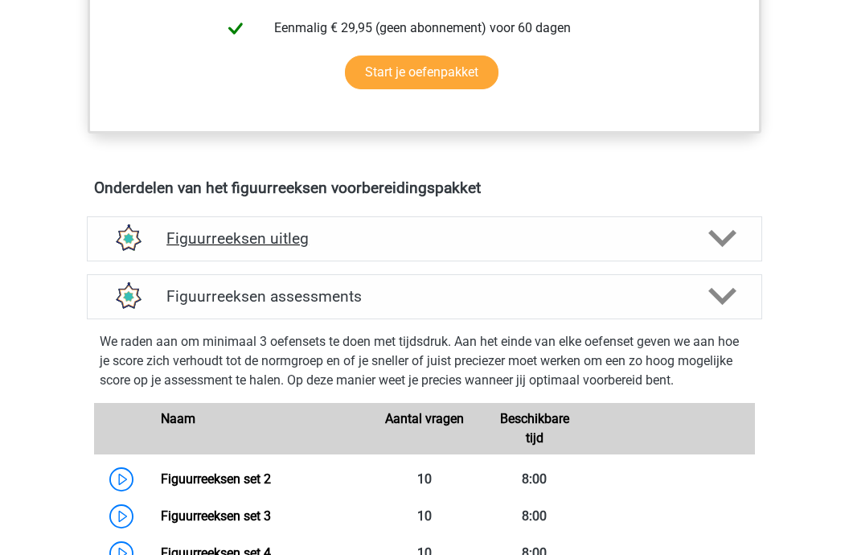
click at [220, 239] on h4 "Figuurreeksen uitleg" at bounding box center [424, 238] width 516 height 18
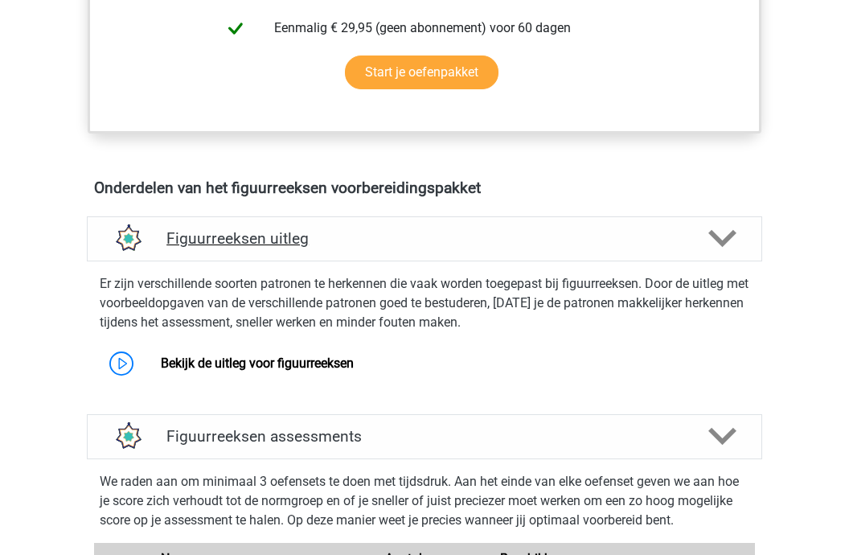
click at [219, 237] on h4 "Figuurreeksen uitleg" at bounding box center [424, 238] width 516 height 18
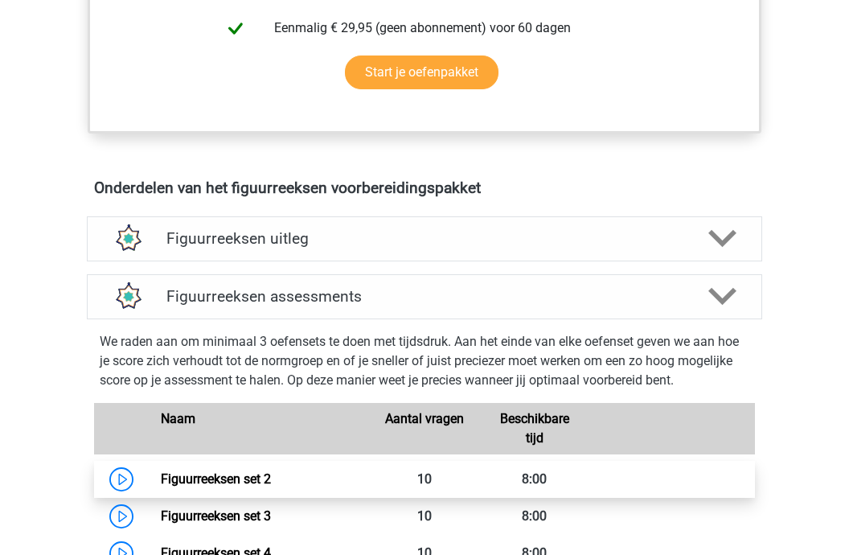
click at [260, 478] on link "Figuurreeksen set 2" at bounding box center [216, 478] width 110 height 15
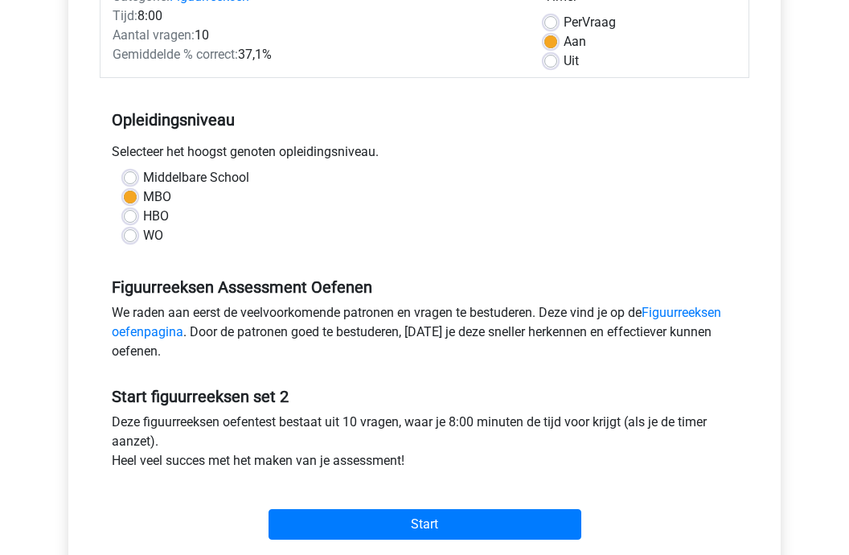
scroll to position [322, 0]
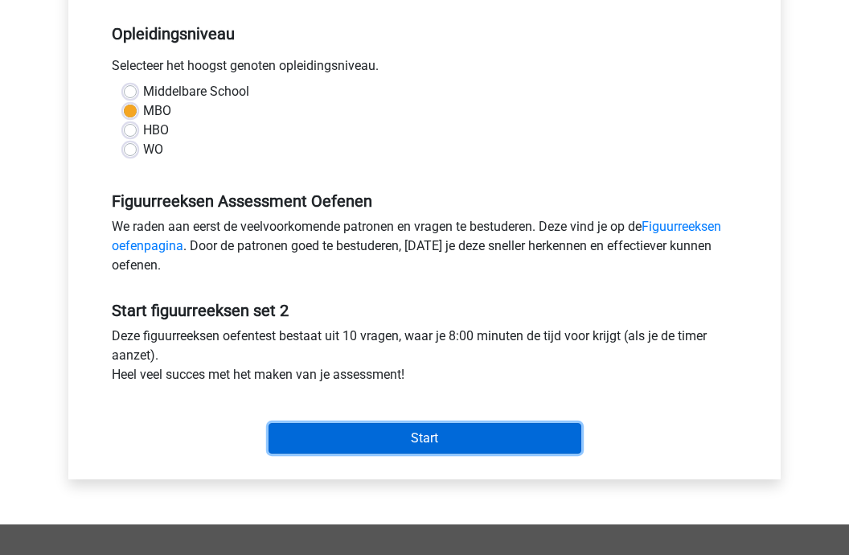
click at [418, 437] on input "Start" at bounding box center [425, 438] width 313 height 31
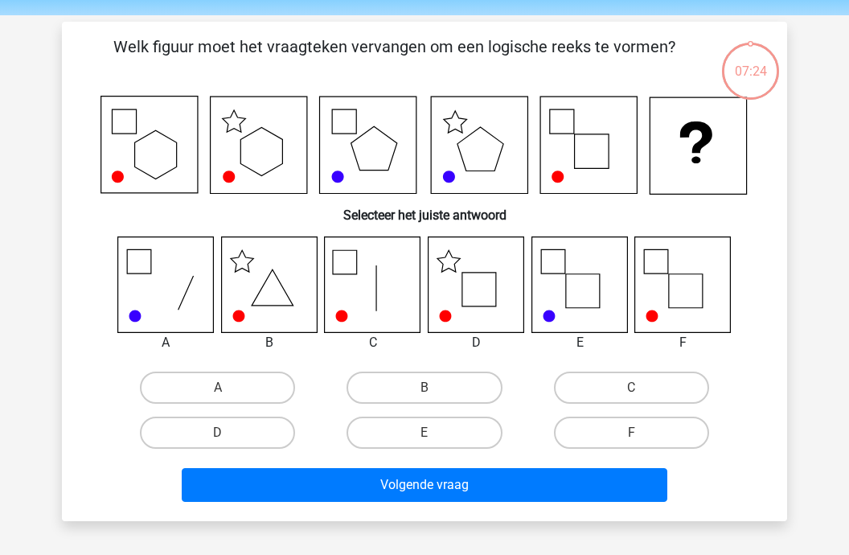
scroll to position [80, 0]
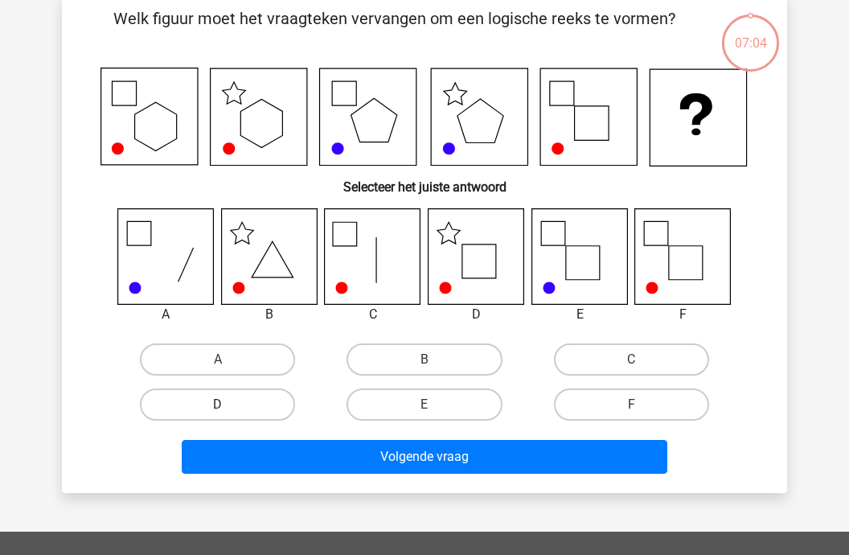
click at [261, 404] on label "D" at bounding box center [217, 404] width 155 height 32
click at [228, 404] on input "D" at bounding box center [223, 409] width 10 height 10
radio input "true"
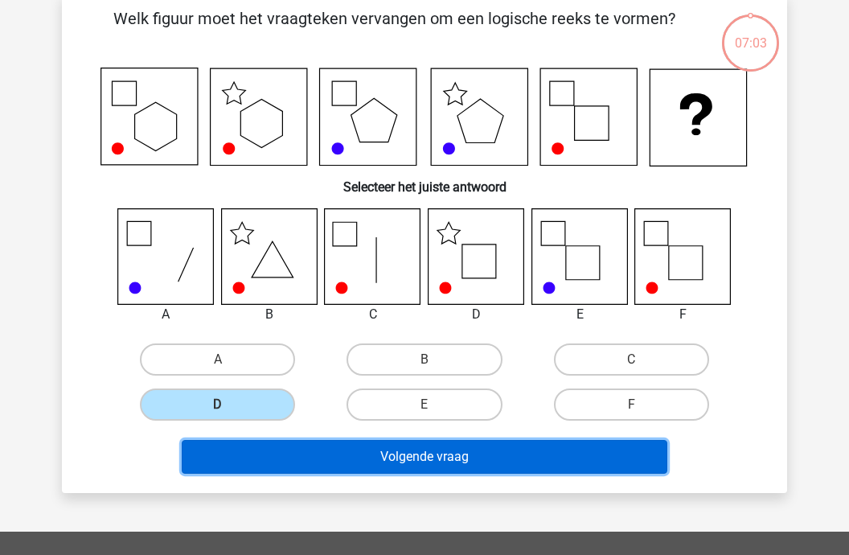
click at [350, 451] on button "Volgende vraag" at bounding box center [425, 457] width 486 height 34
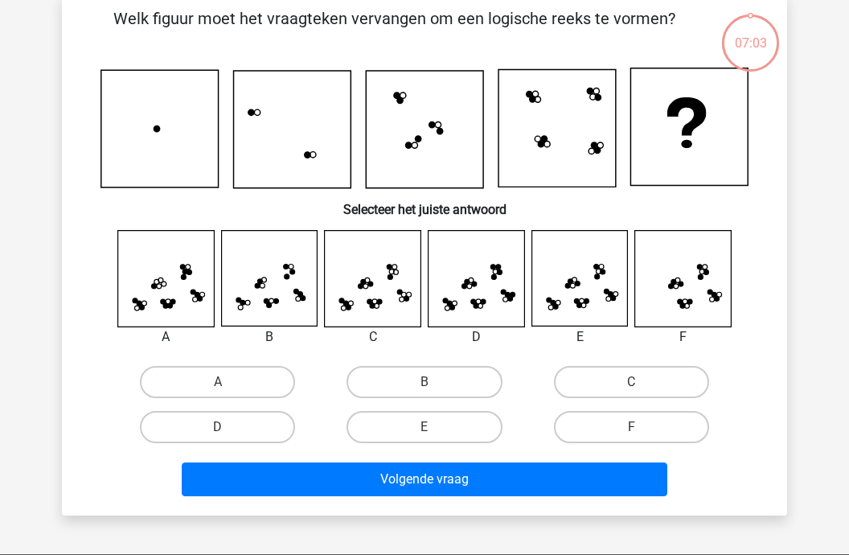
scroll to position [74, 0]
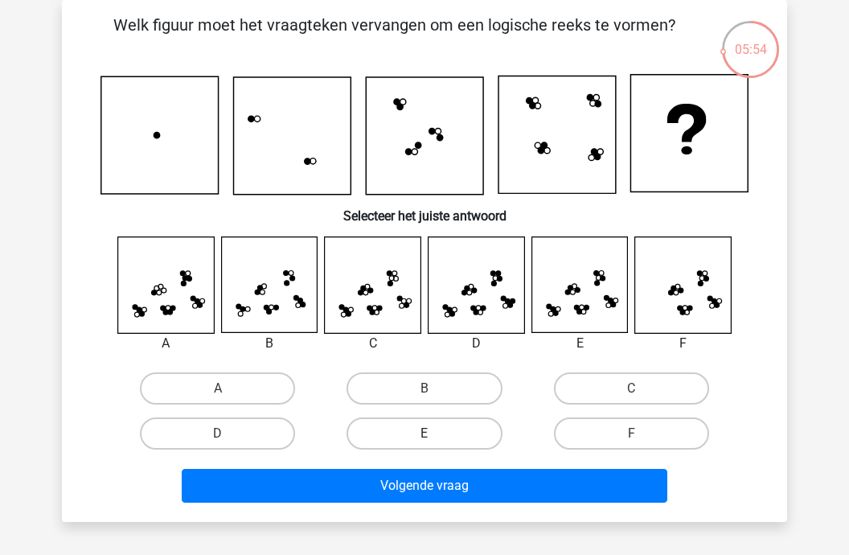
click at [460, 434] on label "E" at bounding box center [424, 433] width 155 height 32
click at [435, 434] on input "E" at bounding box center [430, 438] width 10 height 10
radio input "true"
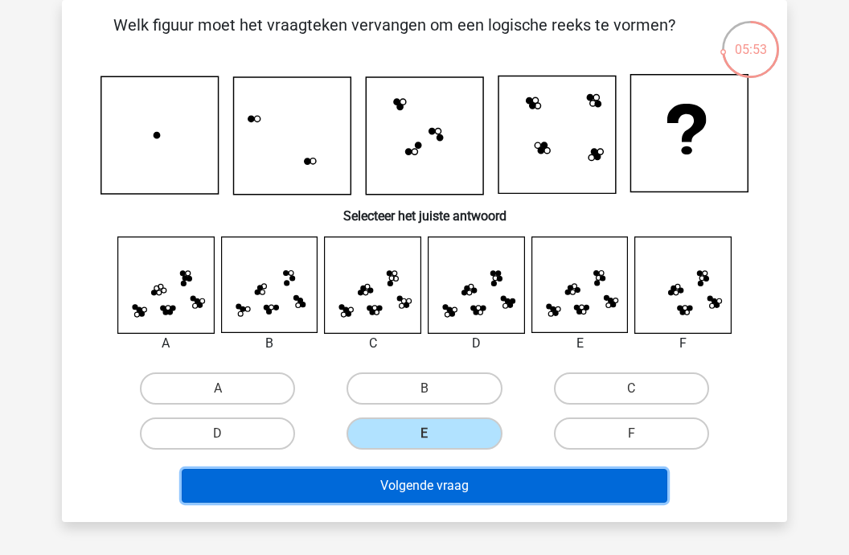
click at [455, 479] on button "Volgende vraag" at bounding box center [425, 486] width 486 height 34
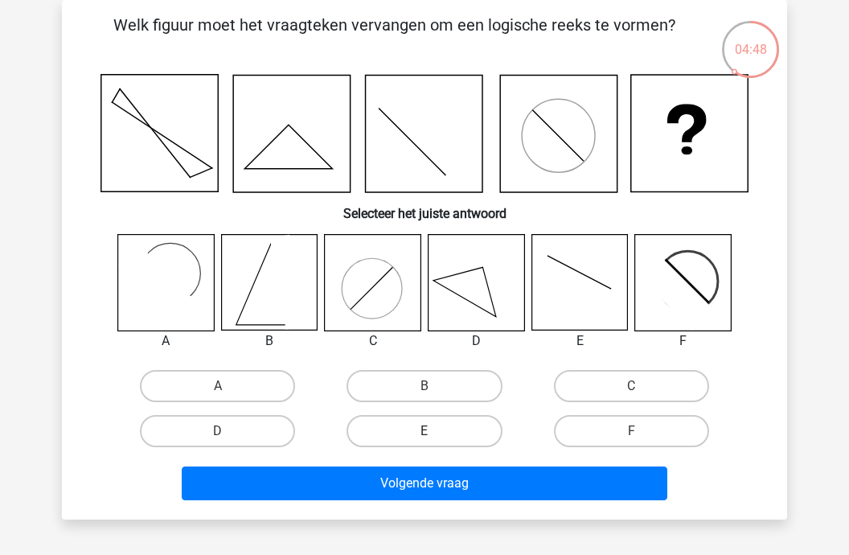
click at [468, 428] on label "E" at bounding box center [424, 431] width 155 height 32
click at [435, 431] on input "E" at bounding box center [430, 436] width 10 height 10
radio input "true"
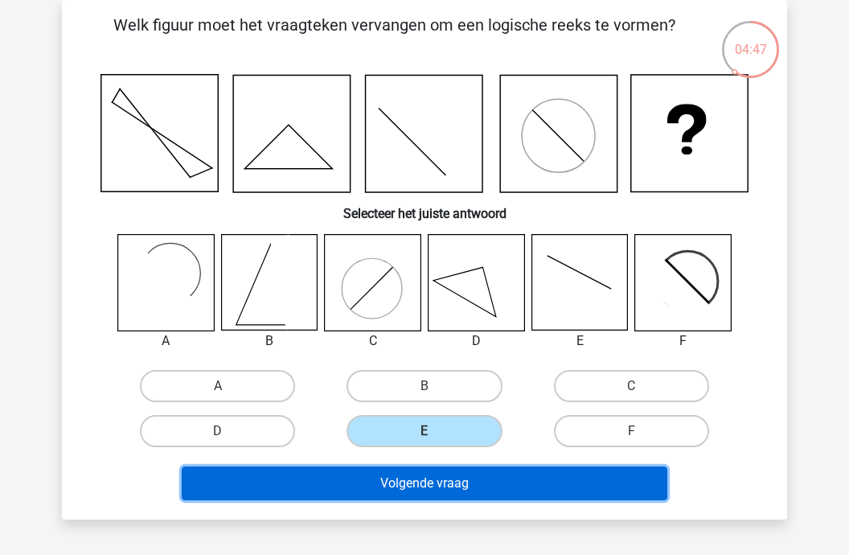
click at [454, 479] on button "Volgende vraag" at bounding box center [425, 483] width 486 height 34
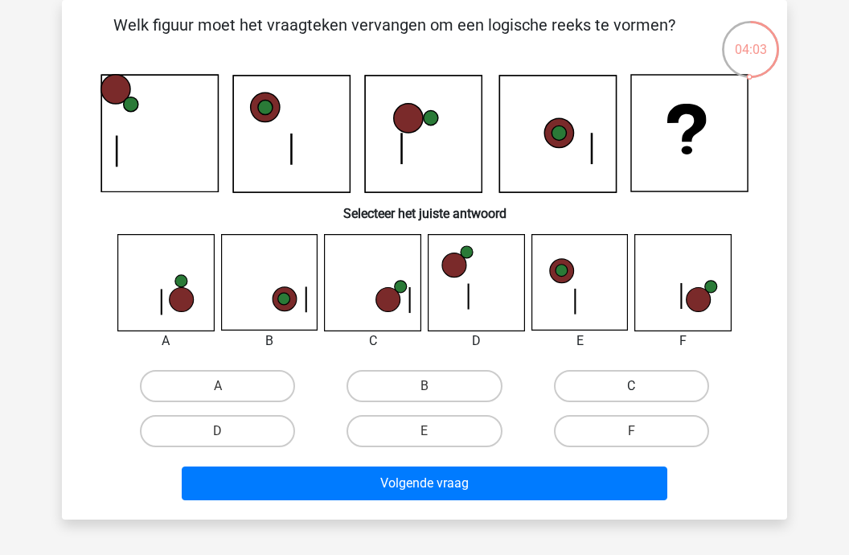
click at [598, 388] on label "C" at bounding box center [631, 386] width 155 height 32
click at [631, 388] on input "C" at bounding box center [636, 391] width 10 height 10
radio input "true"
click at [240, 433] on label "D" at bounding box center [217, 431] width 155 height 32
click at [228, 433] on input "D" at bounding box center [223, 436] width 10 height 10
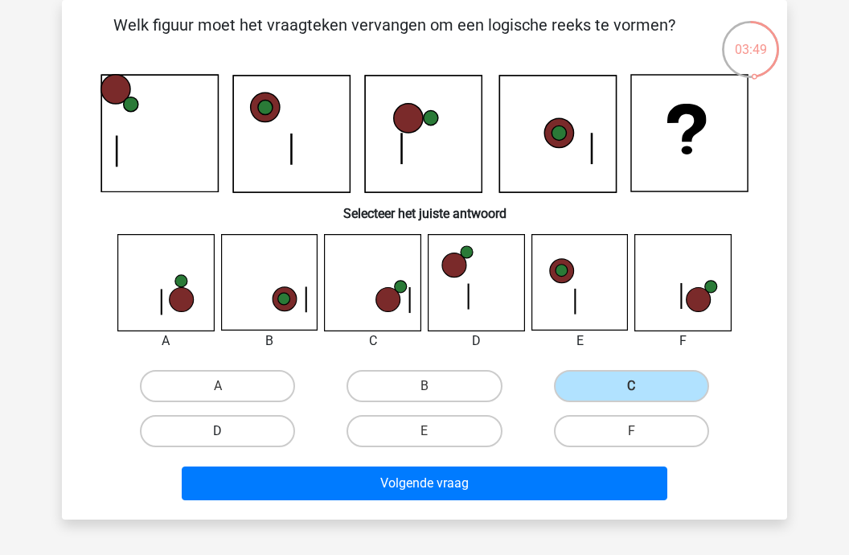
radio input "true"
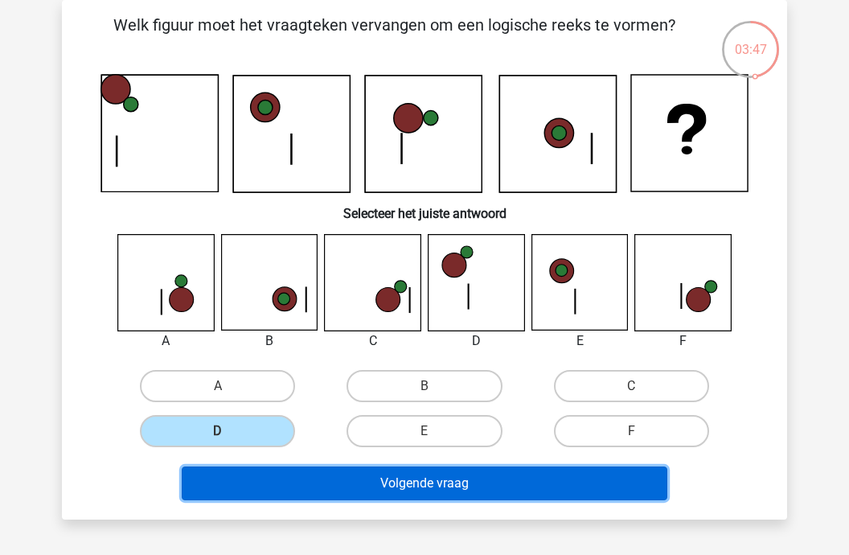
click at [439, 475] on button "Volgende vraag" at bounding box center [425, 483] width 486 height 34
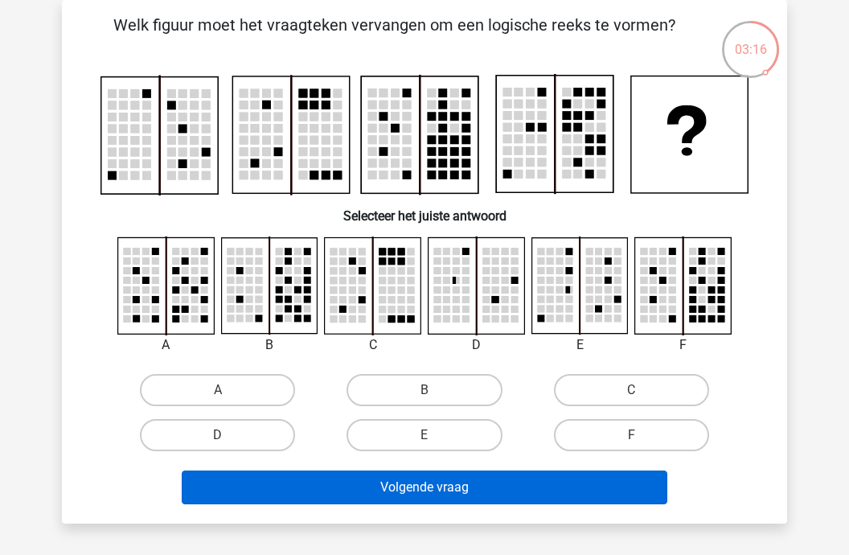
drag, startPoint x: 640, startPoint y: 429, endPoint x: 595, endPoint y: 473, distance: 62.6
click at [639, 433] on label "F" at bounding box center [631, 435] width 155 height 32
click at [639, 435] on input "F" at bounding box center [636, 440] width 10 height 10
radio input "true"
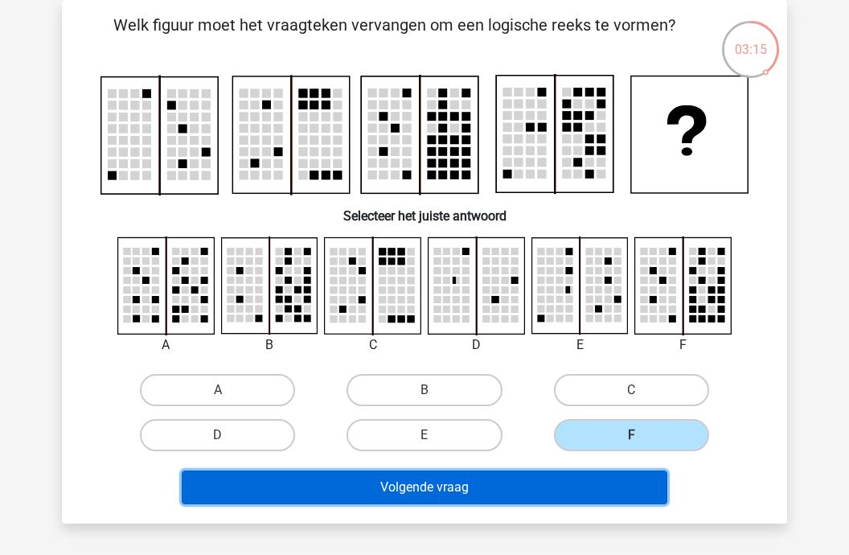
click at [594, 474] on button "Volgende vraag" at bounding box center [425, 487] width 486 height 34
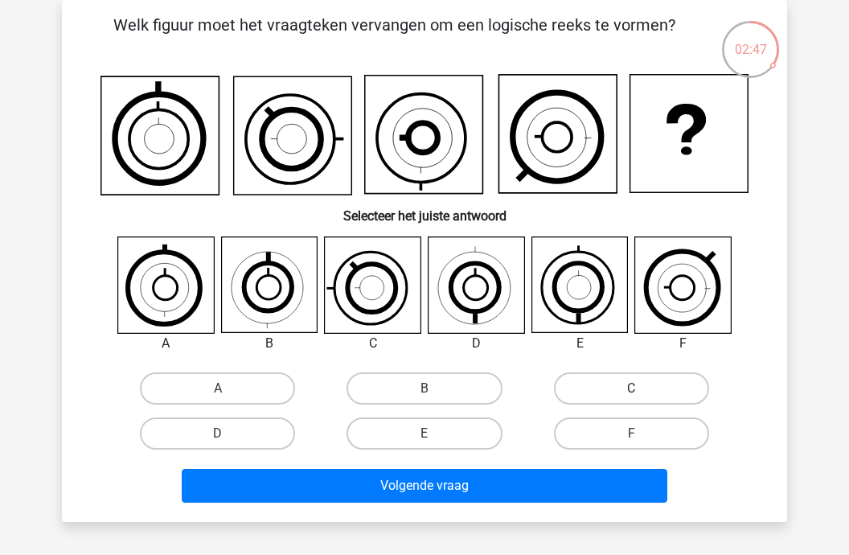
click at [596, 393] on label "C" at bounding box center [631, 388] width 155 height 32
click at [631, 393] on input "C" at bounding box center [636, 393] width 10 height 10
radio input "true"
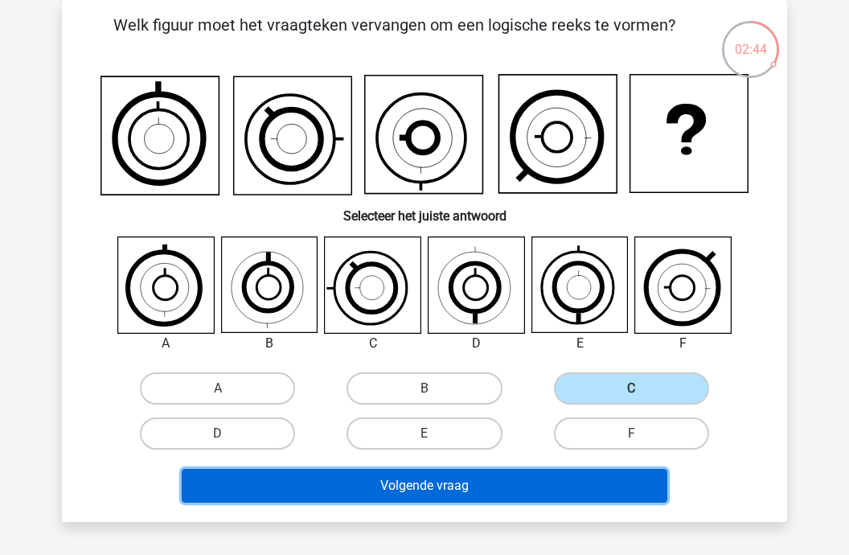
click at [462, 484] on button "Volgende vraag" at bounding box center [425, 486] width 486 height 34
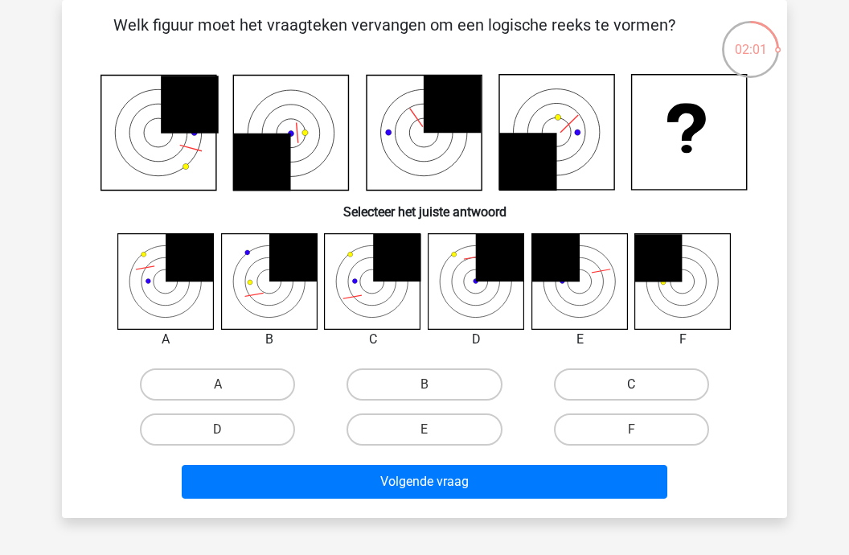
click at [606, 388] on label "C" at bounding box center [631, 384] width 155 height 32
click at [631, 388] on input "C" at bounding box center [636, 389] width 10 height 10
radio input "true"
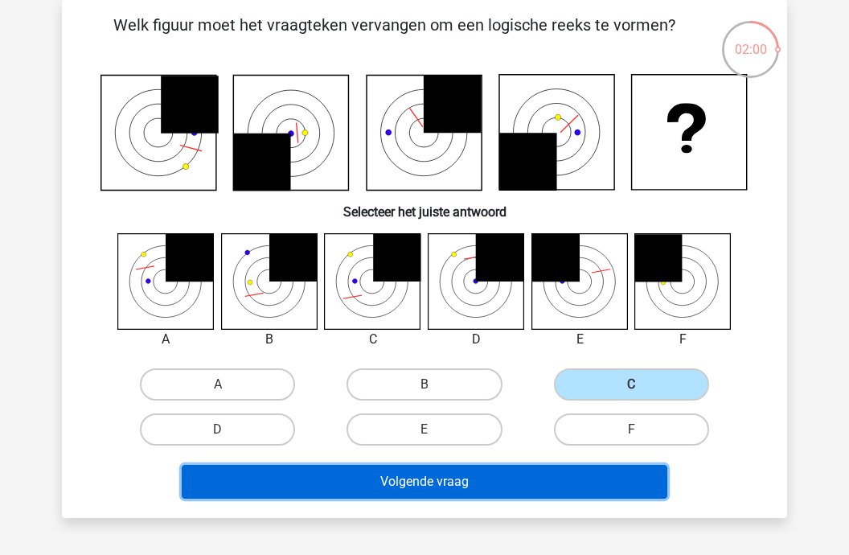
click at [499, 478] on button "Volgende vraag" at bounding box center [425, 482] width 486 height 34
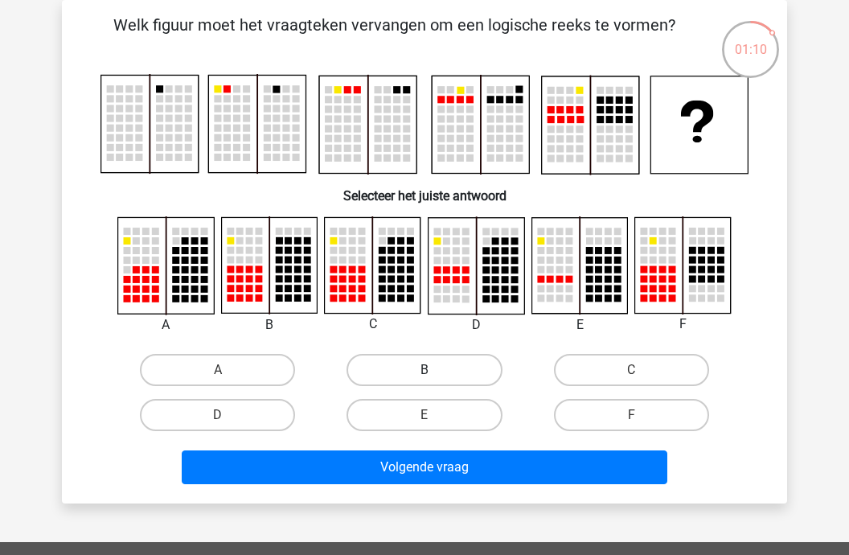
click at [388, 371] on label "B" at bounding box center [424, 370] width 155 height 32
click at [425, 371] on input "B" at bounding box center [430, 375] width 10 height 10
radio input "true"
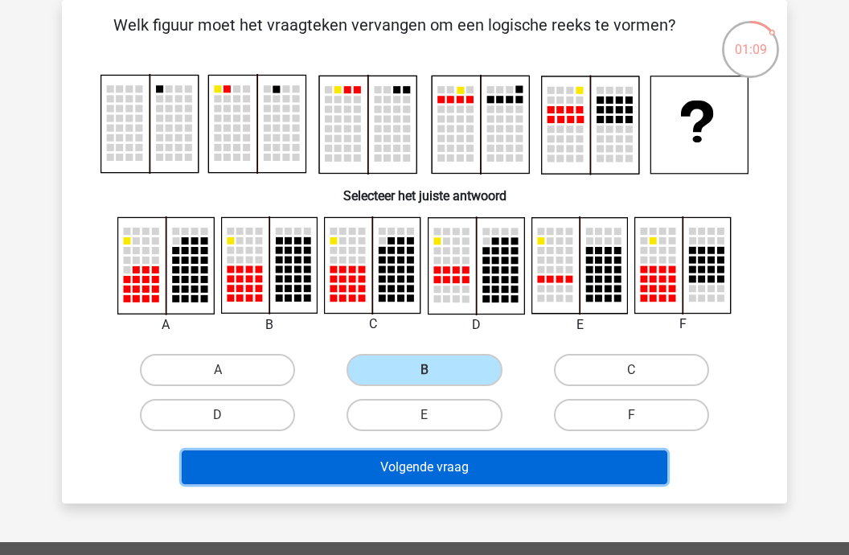
click at [407, 466] on button "Volgende vraag" at bounding box center [425, 467] width 486 height 34
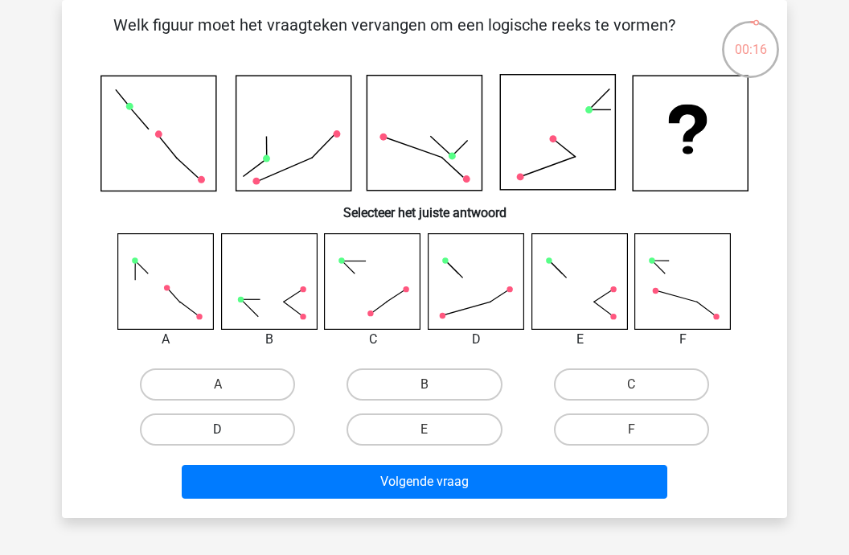
click at [270, 428] on label "D" at bounding box center [217, 429] width 155 height 32
click at [228, 429] on input "D" at bounding box center [223, 434] width 10 height 10
radio input "true"
click at [441, 385] on label "B" at bounding box center [424, 384] width 155 height 32
click at [435, 385] on input "B" at bounding box center [430, 389] width 10 height 10
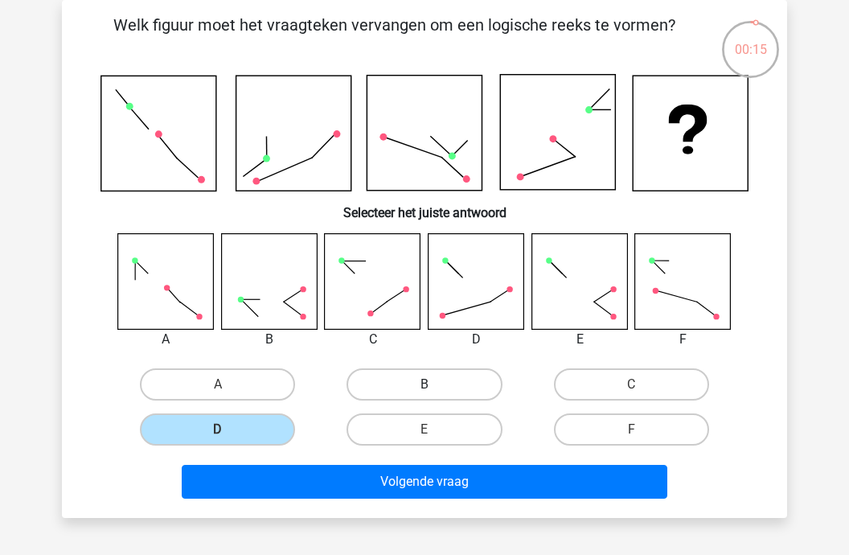
radio input "true"
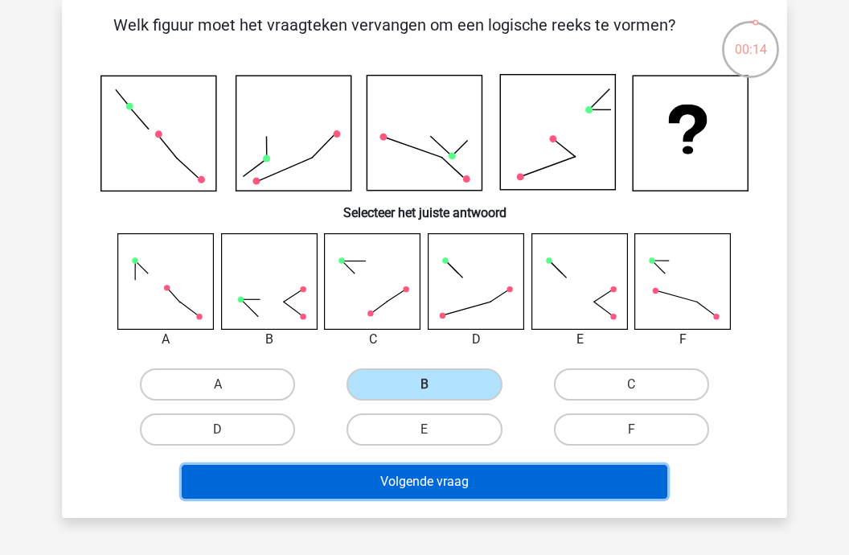
click at [442, 479] on button "Volgende vraag" at bounding box center [425, 482] width 486 height 34
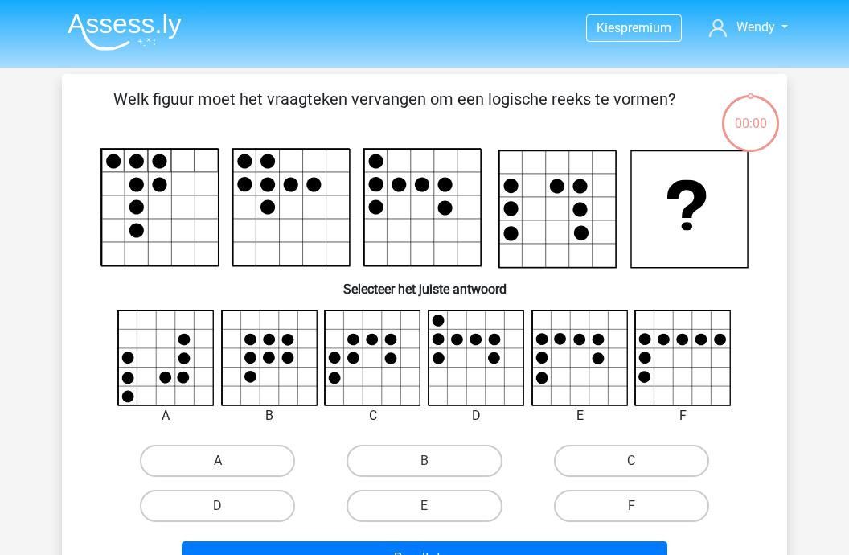
scroll to position [74, 0]
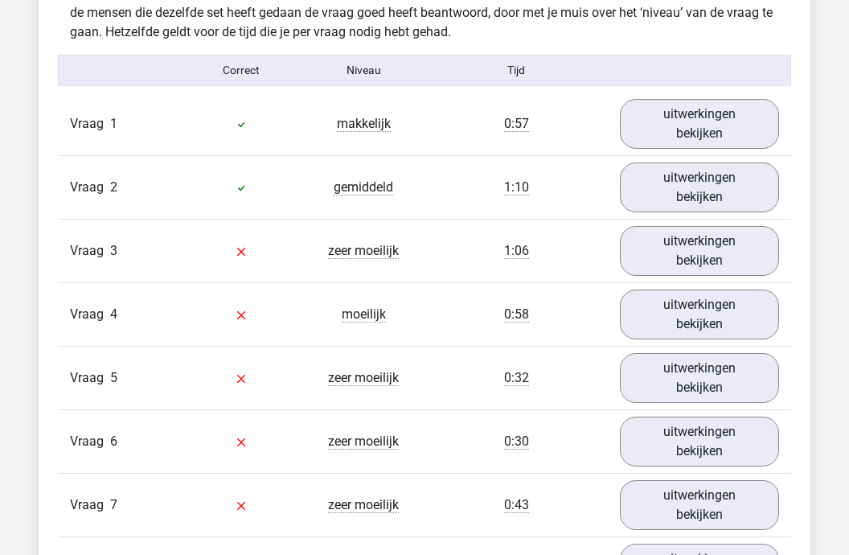
scroll to position [1287, 0]
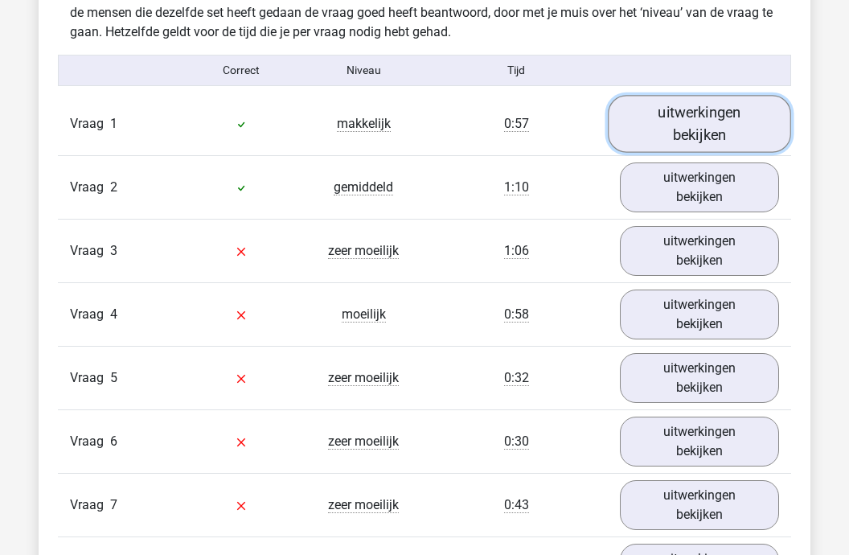
click at [667, 136] on link "uitwerkingen bekijken" at bounding box center [699, 124] width 183 height 57
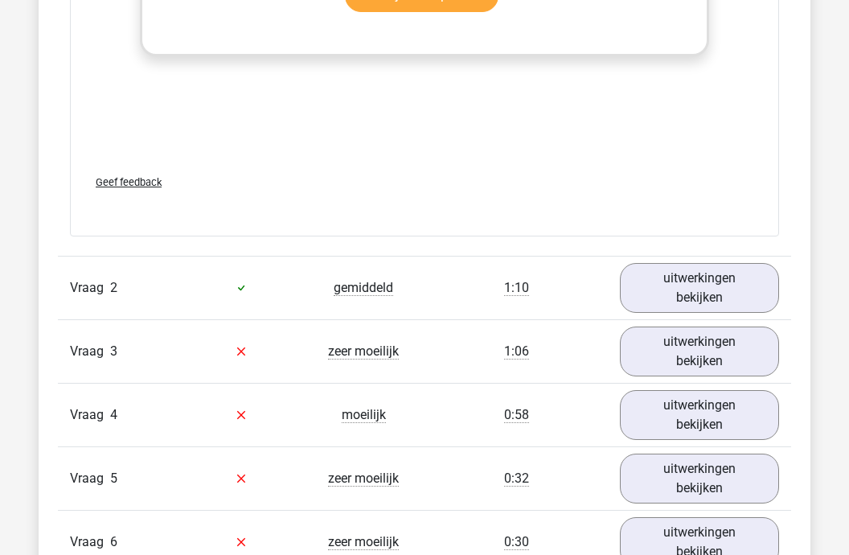
scroll to position [2573, 0]
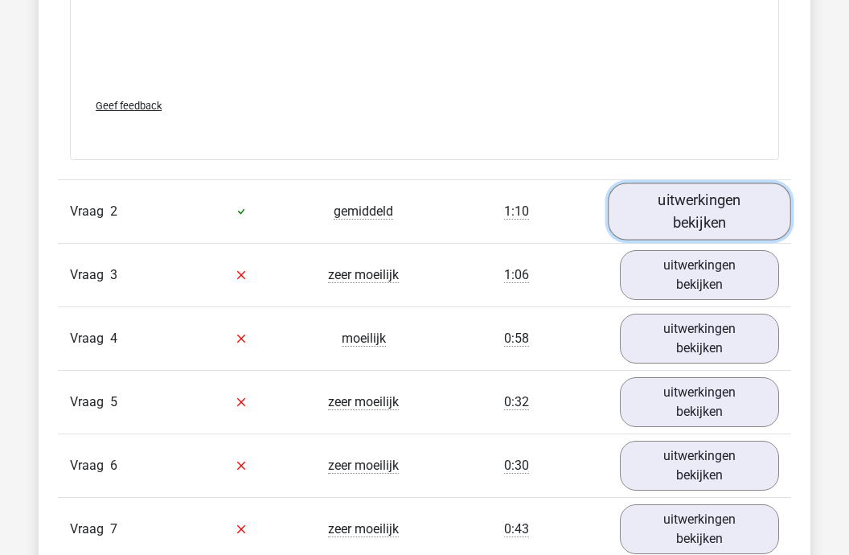
click at [666, 216] on link "uitwerkingen bekijken" at bounding box center [699, 211] width 183 height 57
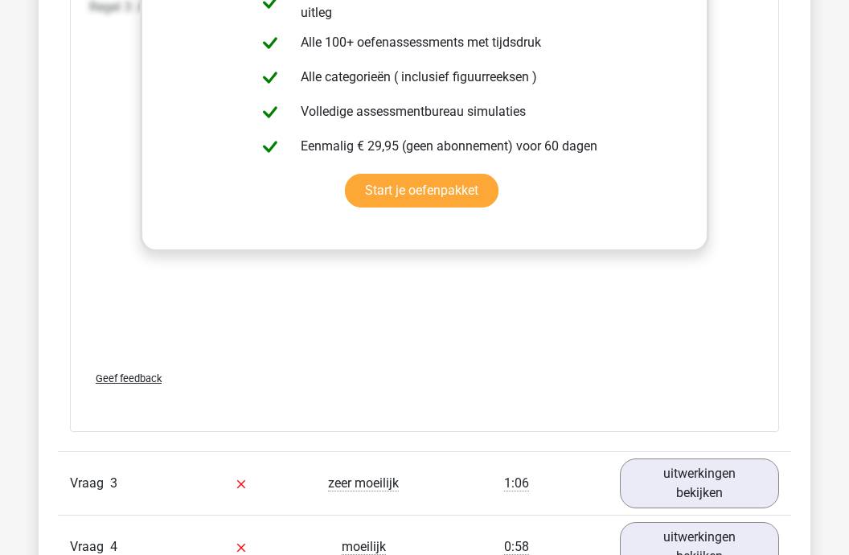
scroll to position [3699, 0]
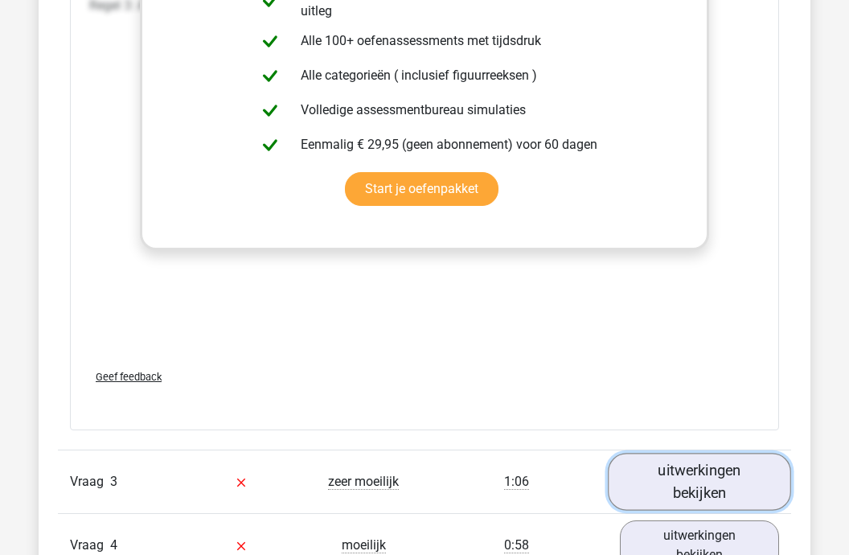
click at [691, 466] on link "uitwerkingen bekijken" at bounding box center [699, 481] width 183 height 57
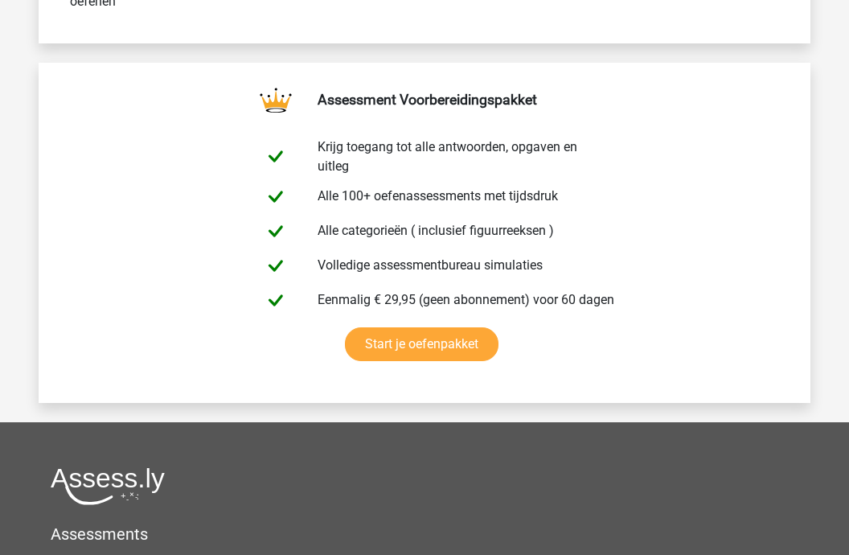
scroll to position [6755, 0]
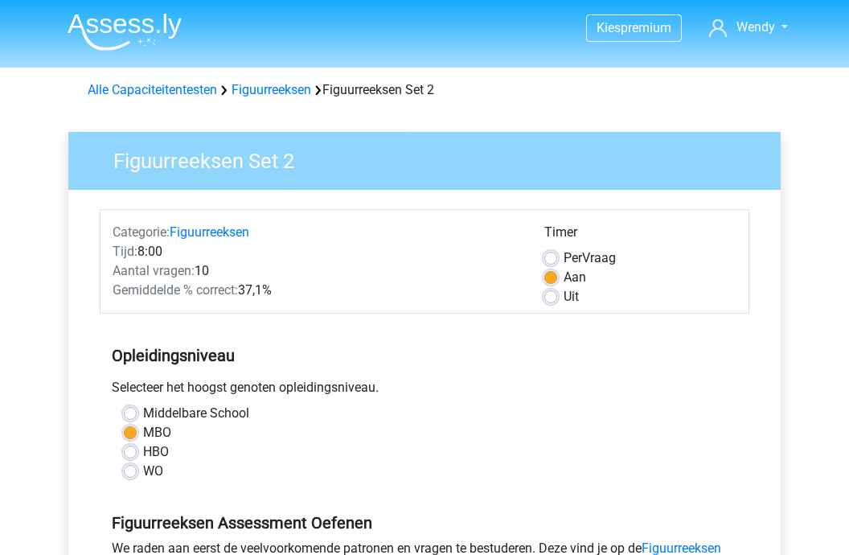
scroll to position [322, 0]
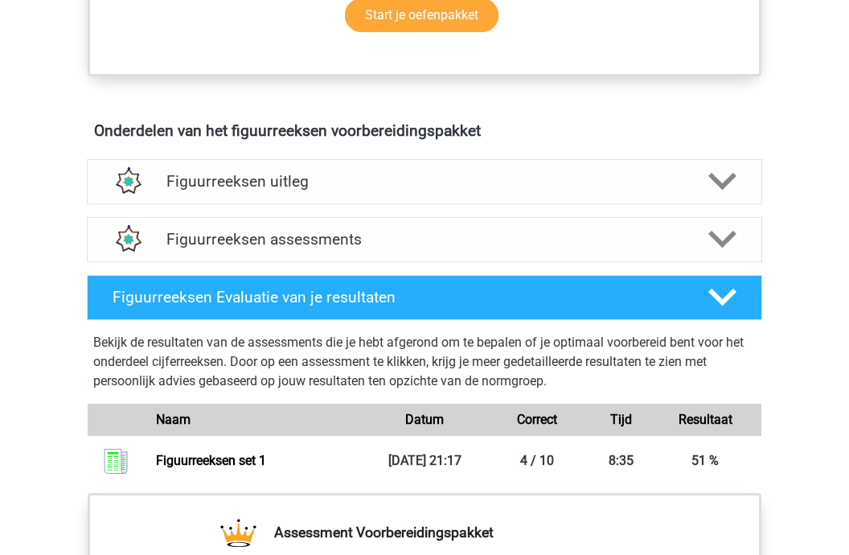
scroll to position [724, 0]
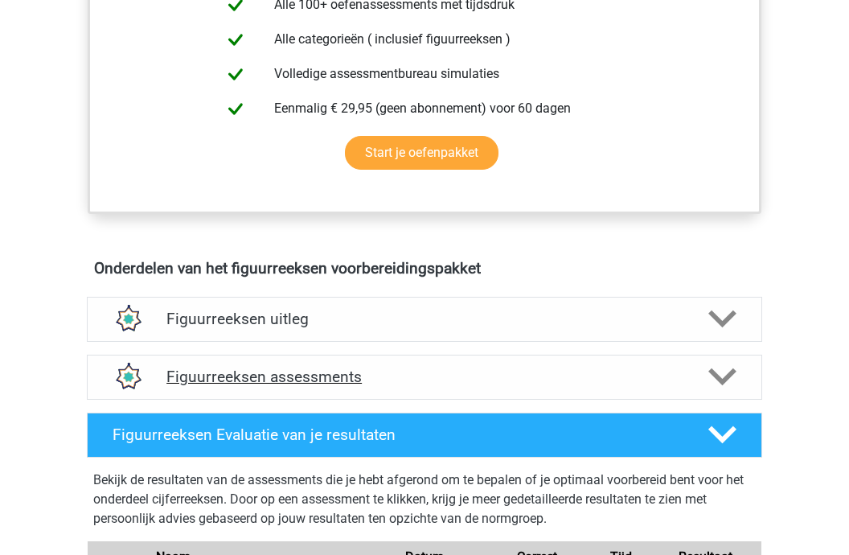
click at [299, 374] on h4 "Figuurreeksen assessments" at bounding box center [424, 376] width 516 height 18
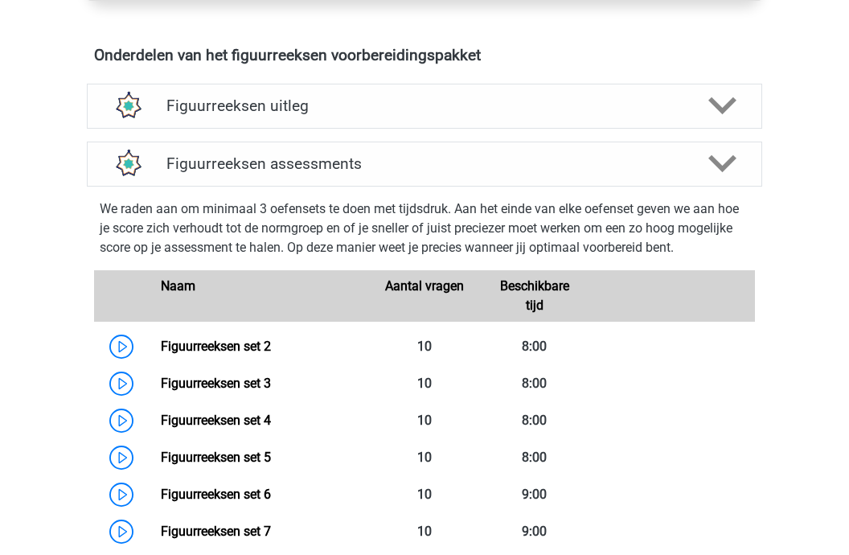
scroll to position [965, 0]
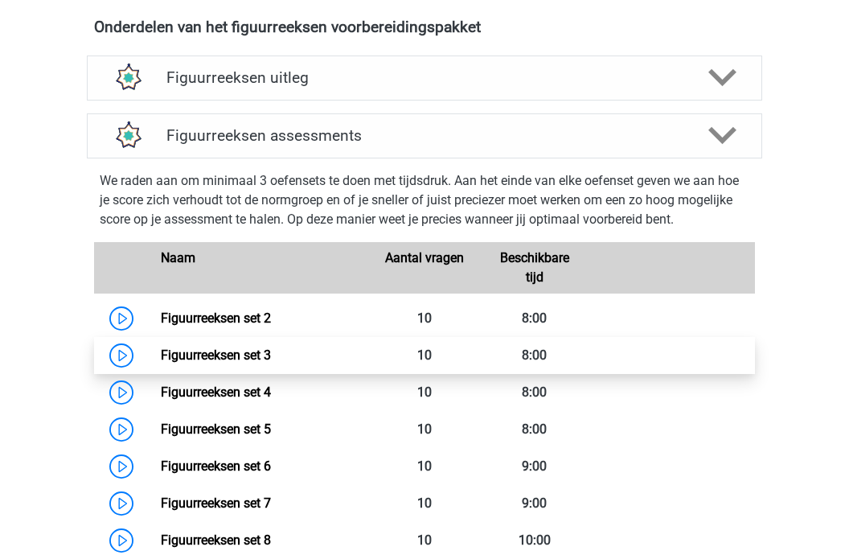
click at [231, 350] on link "Figuurreeksen set 3" at bounding box center [216, 354] width 110 height 15
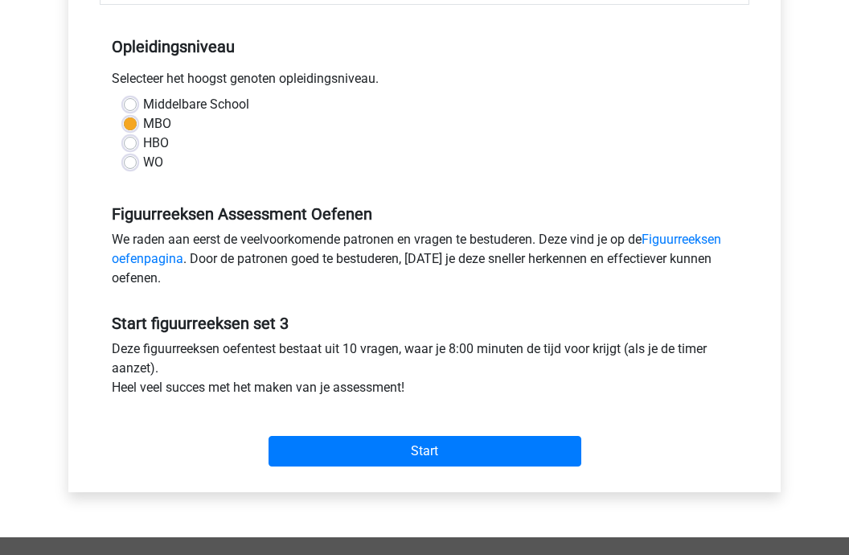
scroll to position [402, 0]
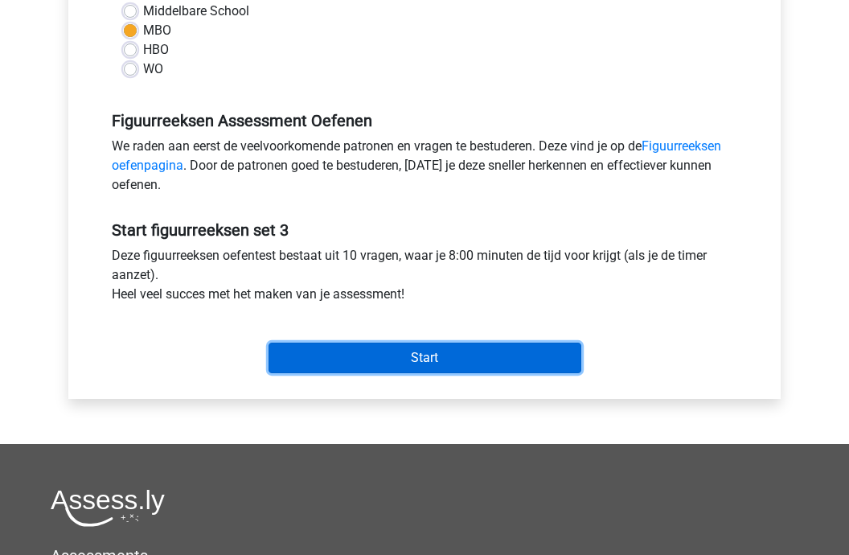
click at [343, 354] on input "Start" at bounding box center [425, 358] width 313 height 31
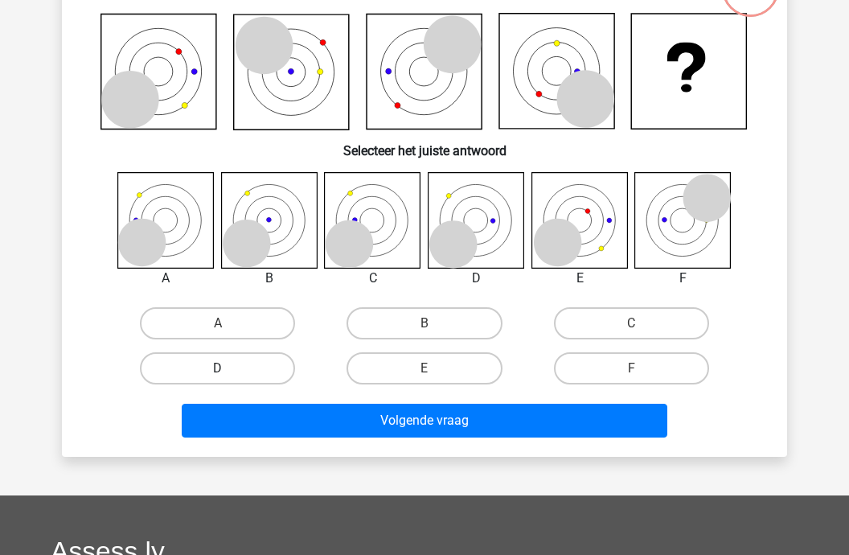
scroll to position [161, 0]
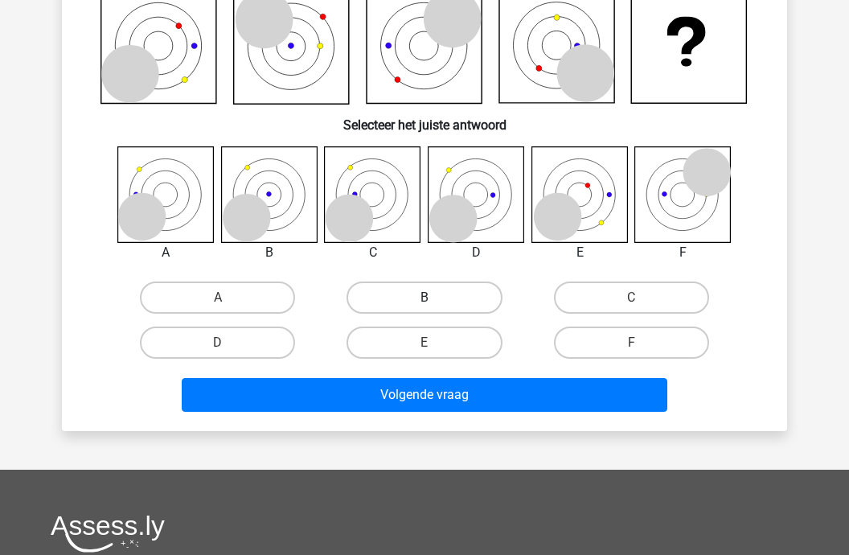
click at [446, 294] on label "B" at bounding box center [424, 297] width 155 height 32
click at [435, 298] on input "B" at bounding box center [430, 303] width 10 height 10
radio input "true"
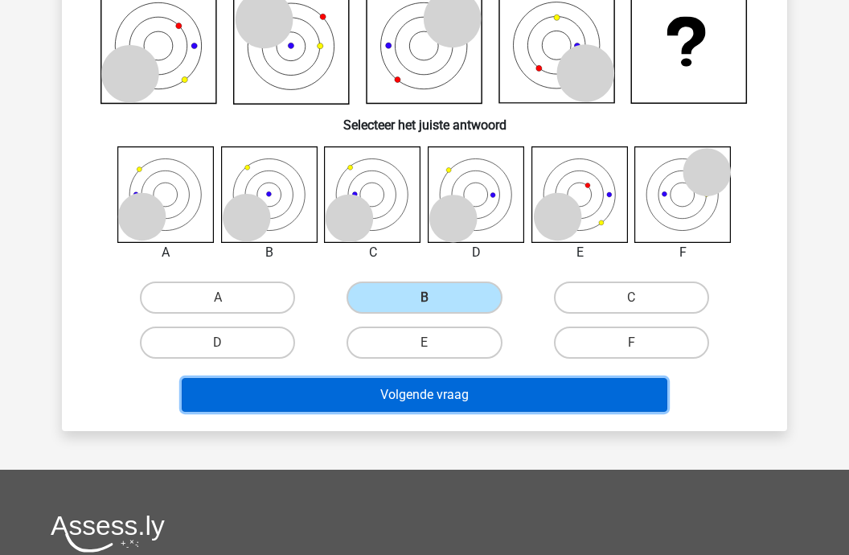
click at [441, 397] on button "Volgende vraag" at bounding box center [425, 395] width 486 height 34
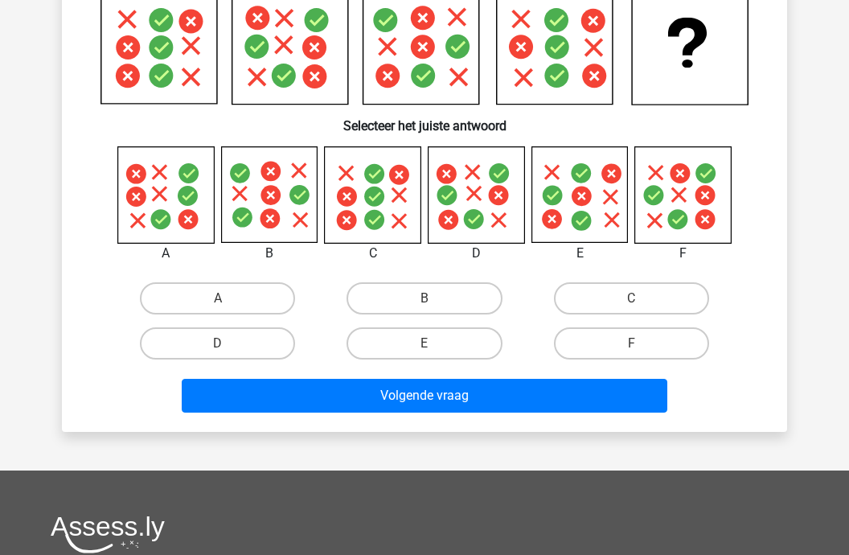
scroll to position [74, 0]
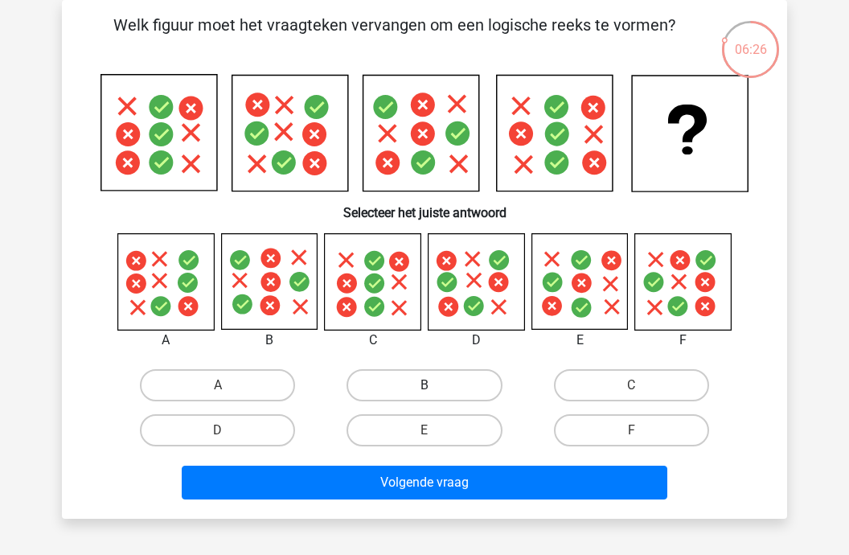
click at [396, 387] on label "B" at bounding box center [424, 385] width 155 height 32
click at [425, 387] on input "B" at bounding box center [430, 390] width 10 height 10
radio input "true"
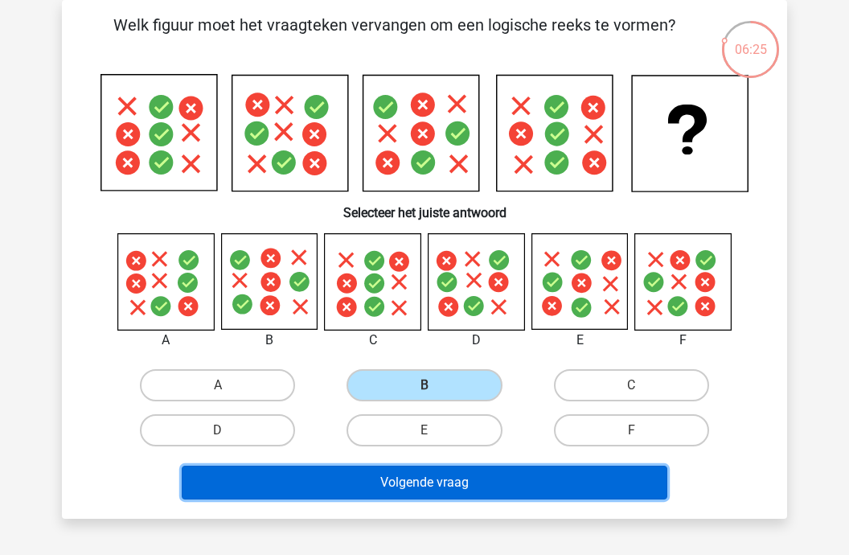
click at [399, 480] on button "Volgende vraag" at bounding box center [425, 483] width 486 height 34
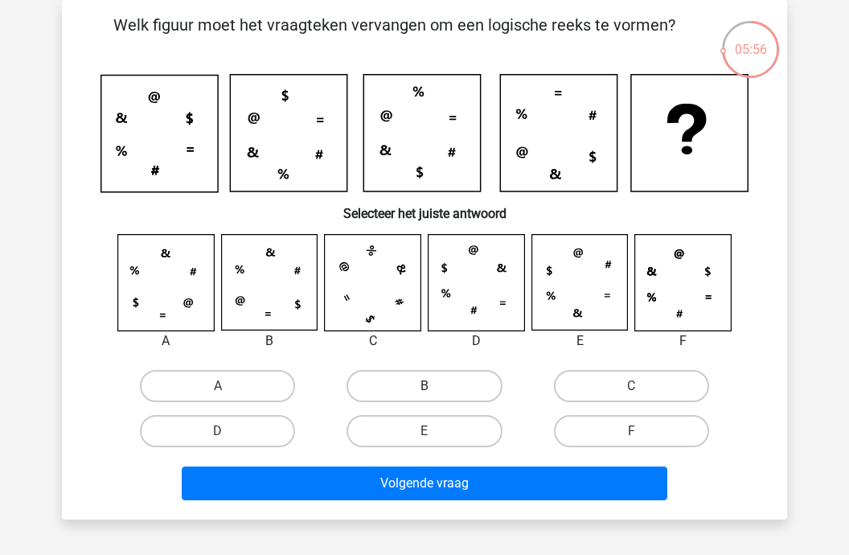
click at [396, 388] on label "B" at bounding box center [424, 386] width 155 height 32
click at [425, 388] on input "B" at bounding box center [430, 391] width 10 height 10
radio input "true"
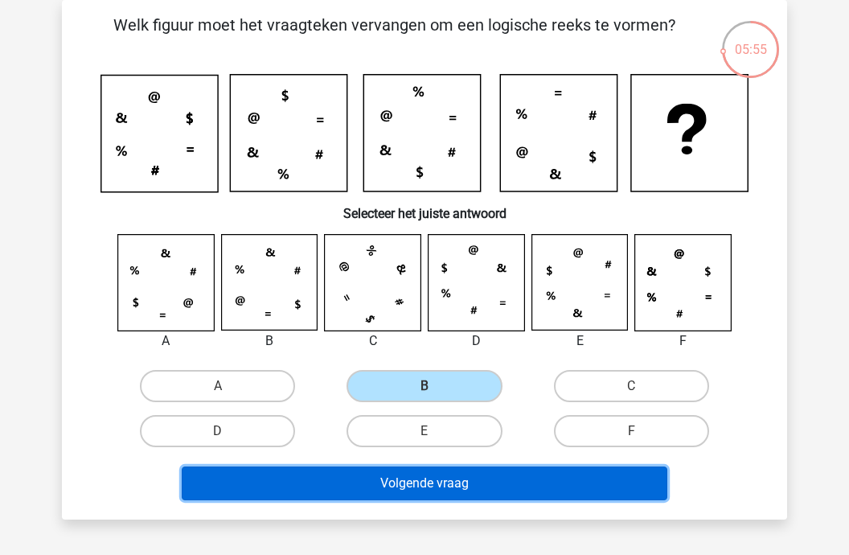
click at [393, 479] on button "Volgende vraag" at bounding box center [425, 483] width 486 height 34
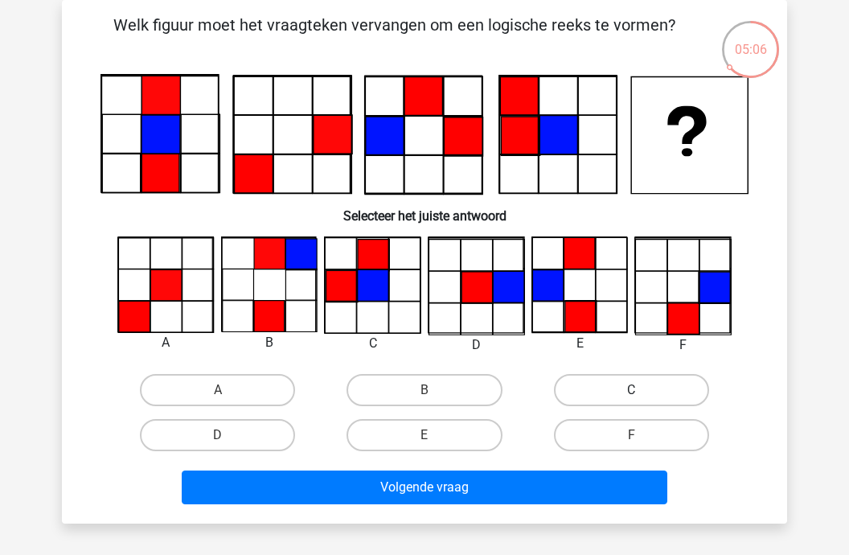
click at [627, 383] on label "C" at bounding box center [631, 390] width 155 height 32
click at [631, 390] on input "C" at bounding box center [636, 395] width 10 height 10
radio input "true"
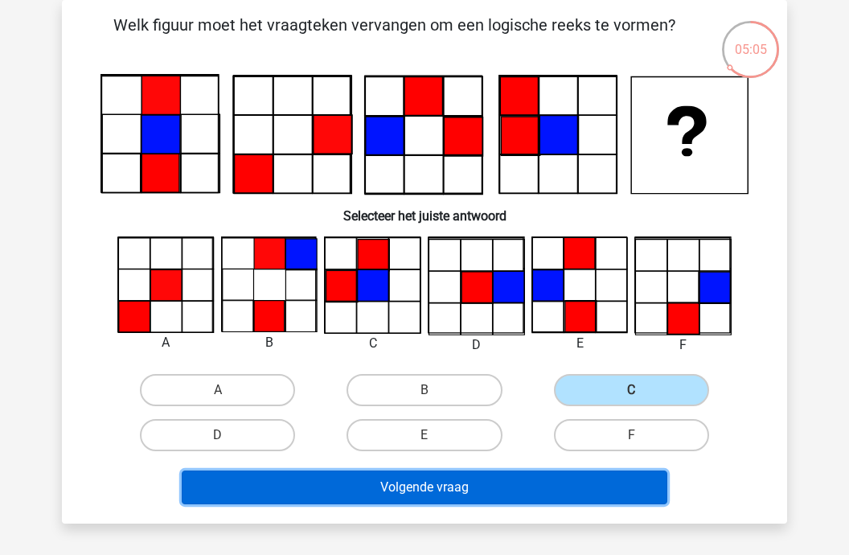
click at [495, 483] on button "Volgende vraag" at bounding box center [425, 487] width 486 height 34
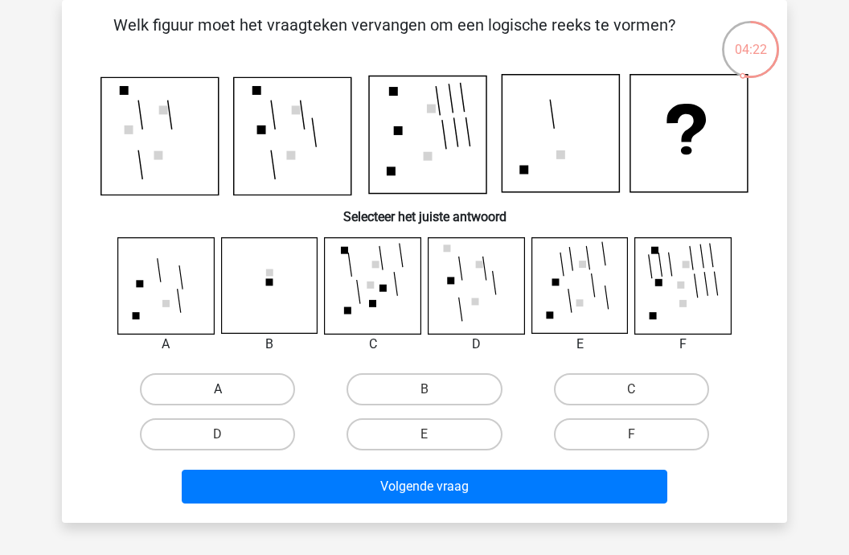
click at [191, 392] on label "A" at bounding box center [217, 389] width 155 height 32
click at [218, 392] on input "A" at bounding box center [223, 394] width 10 height 10
radio input "true"
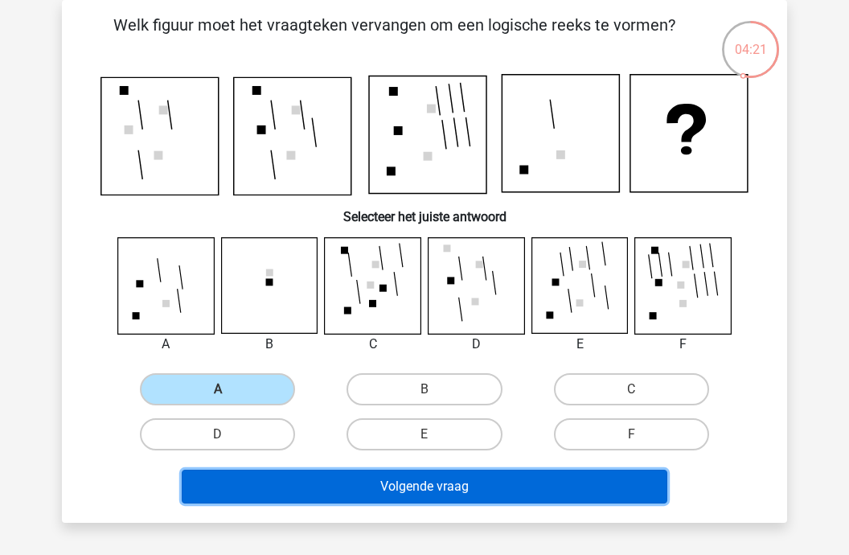
click at [264, 477] on button "Volgende vraag" at bounding box center [425, 487] width 486 height 34
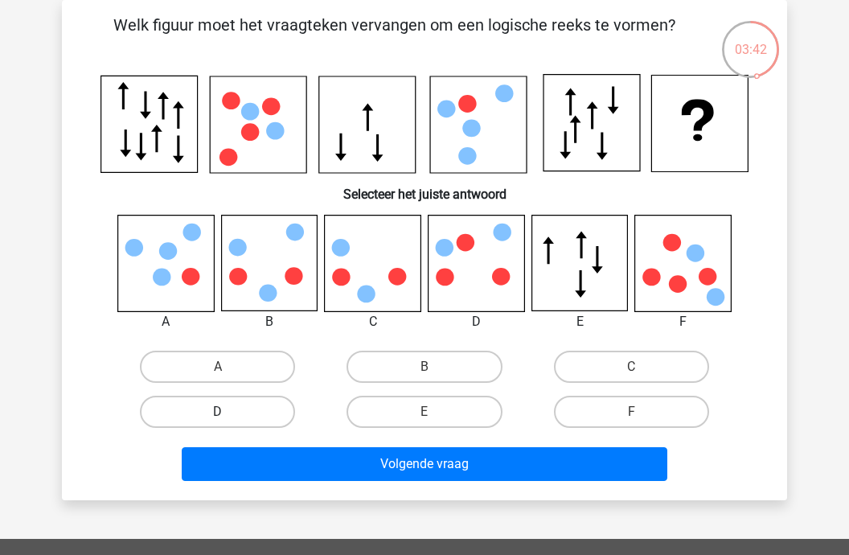
drag, startPoint x: 250, startPoint y: 413, endPoint x: 269, endPoint y: 436, distance: 29.7
click at [250, 413] on label "D" at bounding box center [217, 412] width 155 height 32
click at [228, 413] on input "D" at bounding box center [223, 417] width 10 height 10
radio input "true"
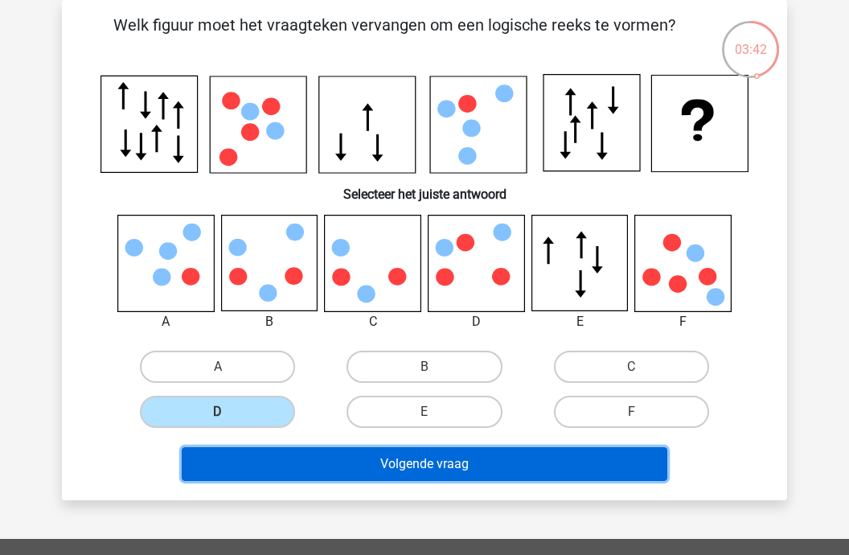
click at [302, 470] on button "Volgende vraag" at bounding box center [425, 464] width 486 height 34
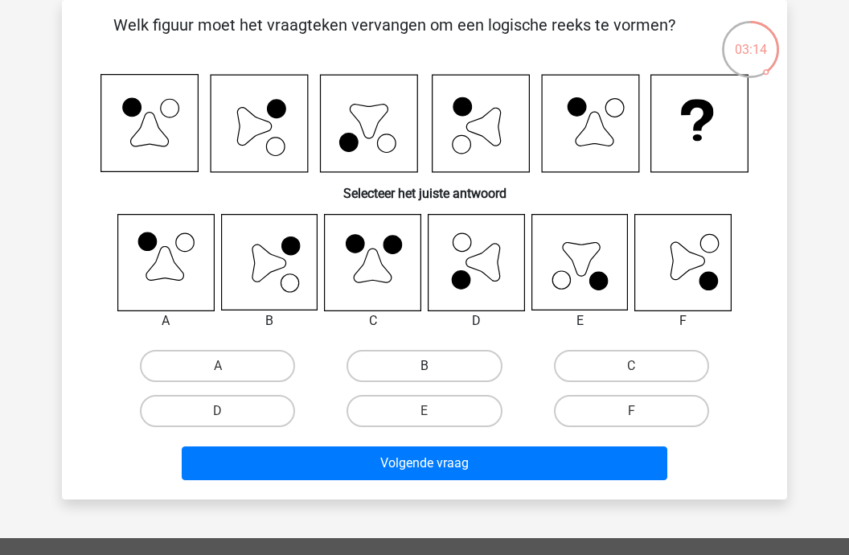
click at [408, 367] on label "B" at bounding box center [424, 366] width 155 height 32
click at [425, 367] on input "B" at bounding box center [430, 371] width 10 height 10
radio input "true"
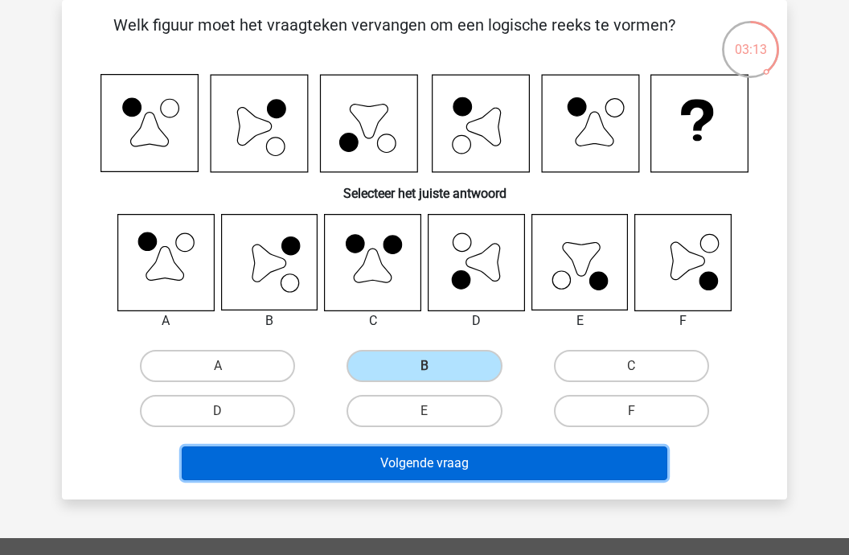
click at [450, 456] on button "Volgende vraag" at bounding box center [425, 463] width 486 height 34
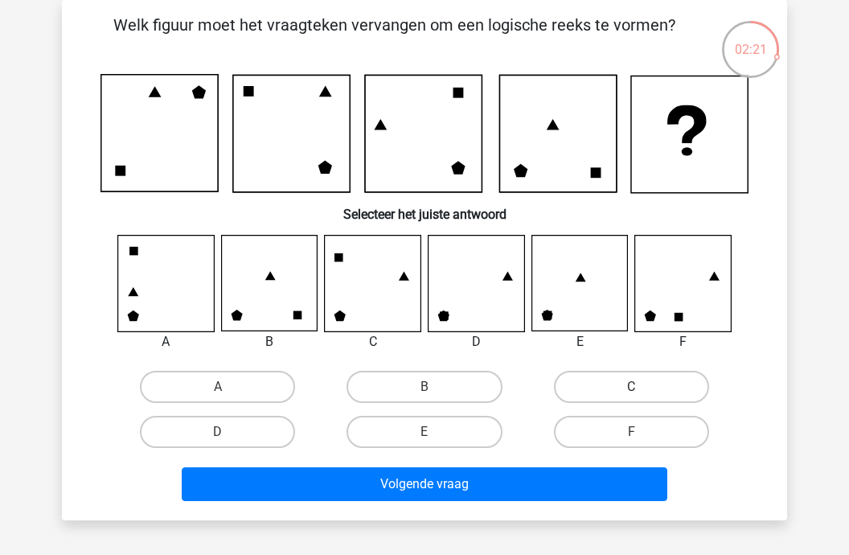
click at [598, 391] on label "C" at bounding box center [631, 387] width 155 height 32
click at [631, 391] on input "C" at bounding box center [636, 392] width 10 height 10
radio input "true"
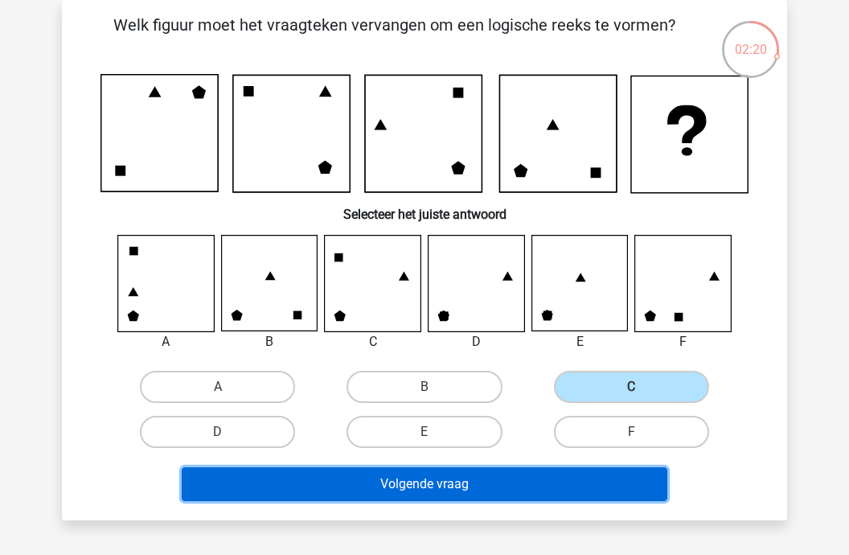
click at [505, 478] on button "Volgende vraag" at bounding box center [425, 484] width 486 height 34
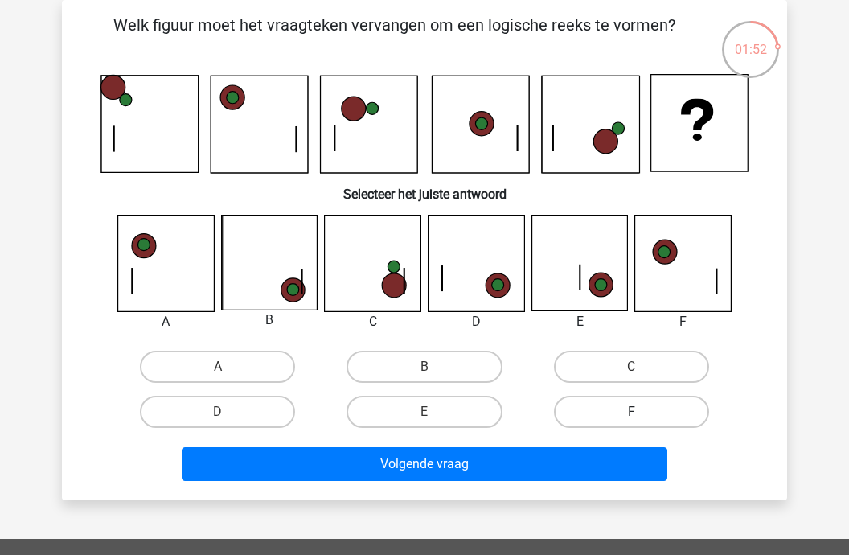
click at [636, 409] on label "F" at bounding box center [631, 412] width 155 height 32
click at [636, 412] on input "F" at bounding box center [636, 417] width 10 height 10
radio input "true"
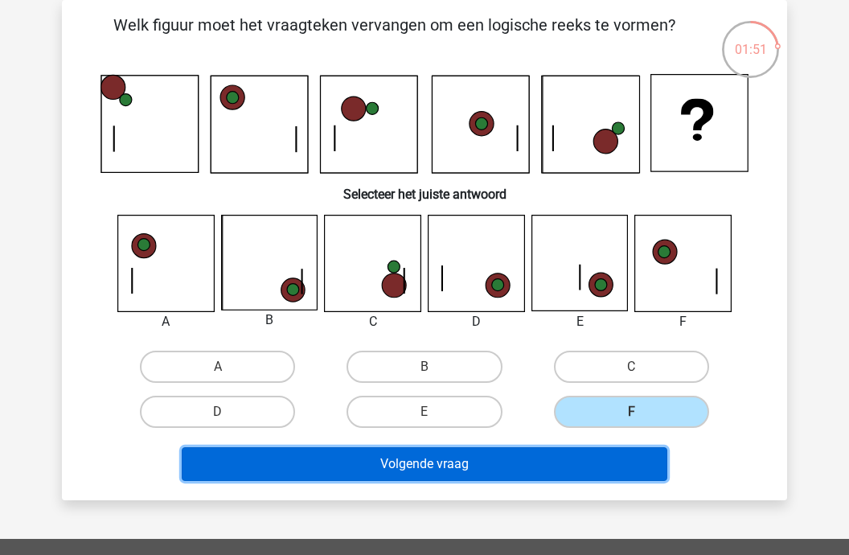
click at [533, 462] on button "Volgende vraag" at bounding box center [425, 464] width 486 height 34
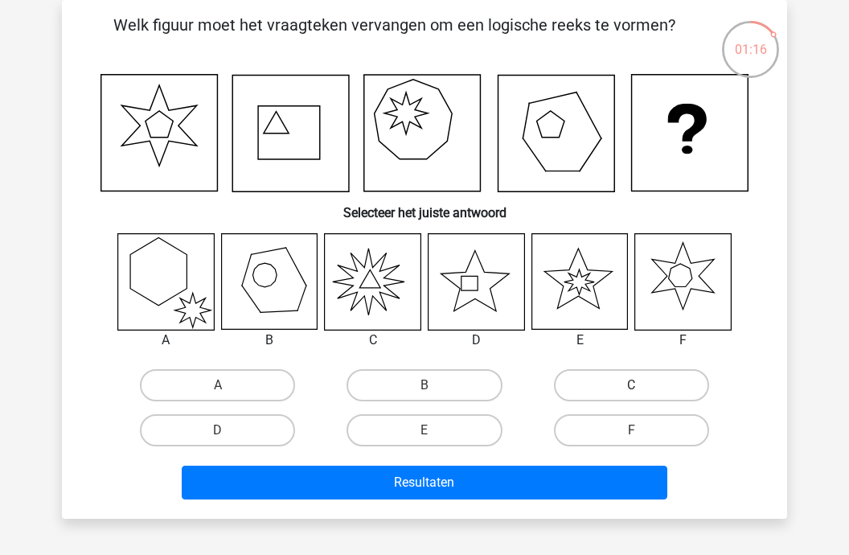
click at [596, 388] on label "C" at bounding box center [631, 385] width 155 height 32
click at [631, 388] on input "C" at bounding box center [636, 390] width 10 height 10
radio input "true"
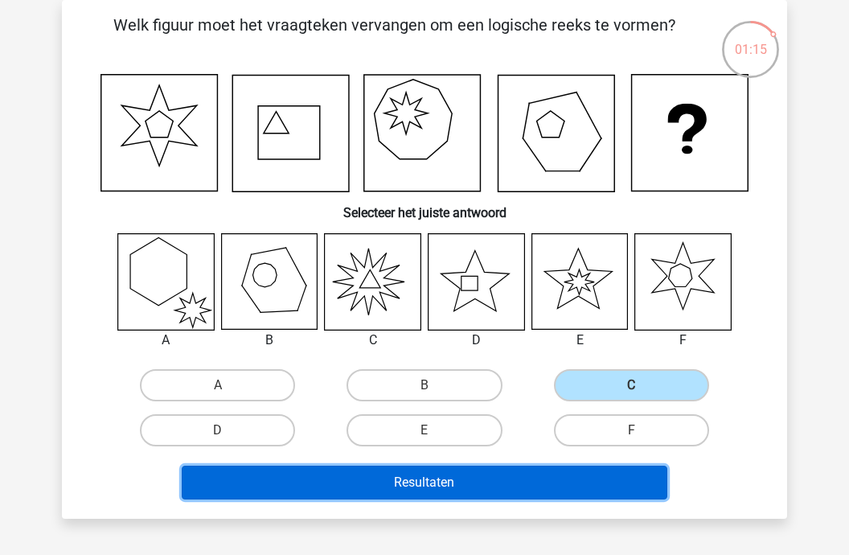
click at [476, 486] on button "Resultaten" at bounding box center [425, 483] width 486 height 34
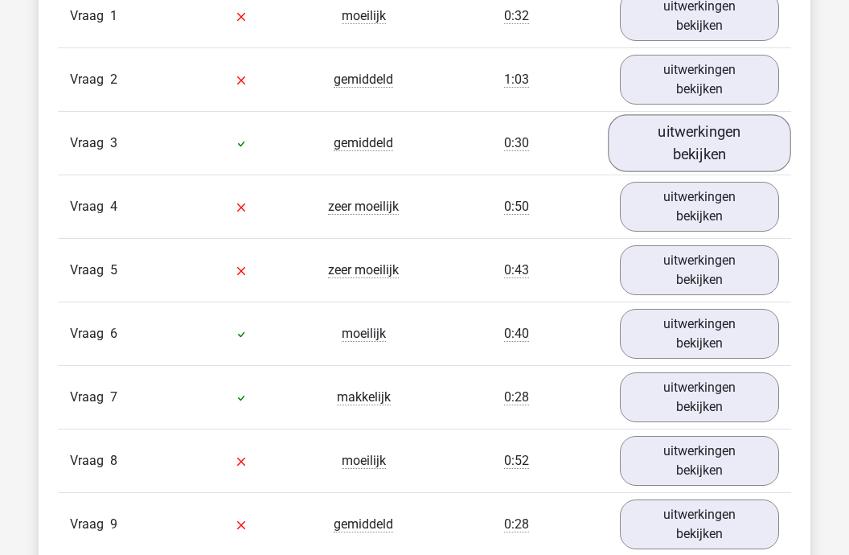
scroll to position [1367, 0]
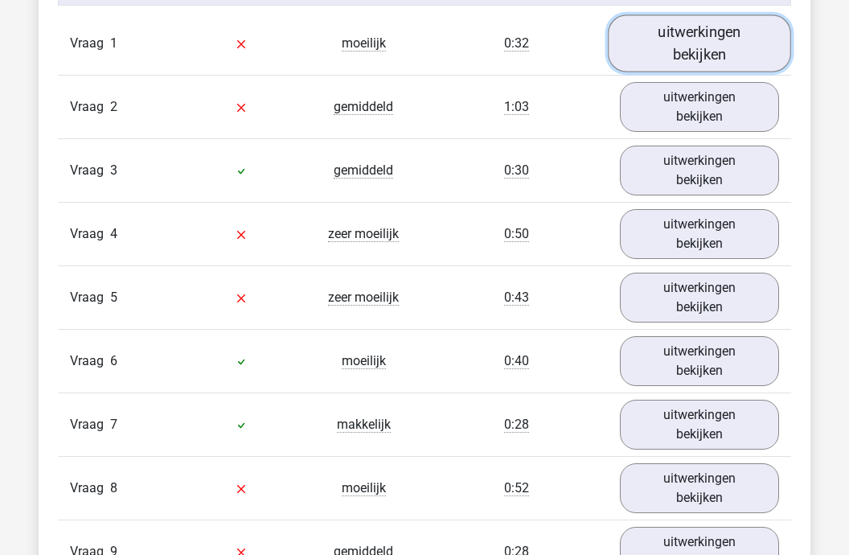
click at [681, 35] on link "uitwerkingen bekijken" at bounding box center [699, 43] width 183 height 57
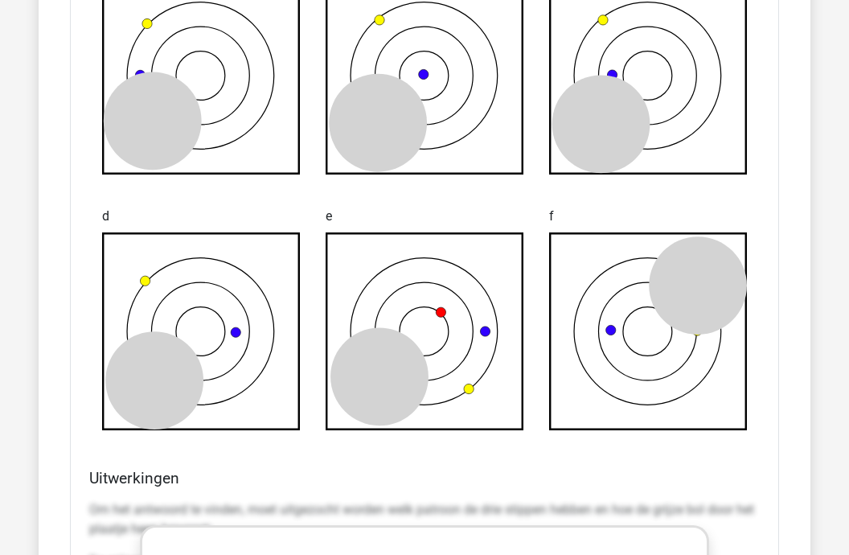
scroll to position [2091, 0]
